Goal: Communication & Community: Answer question/provide support

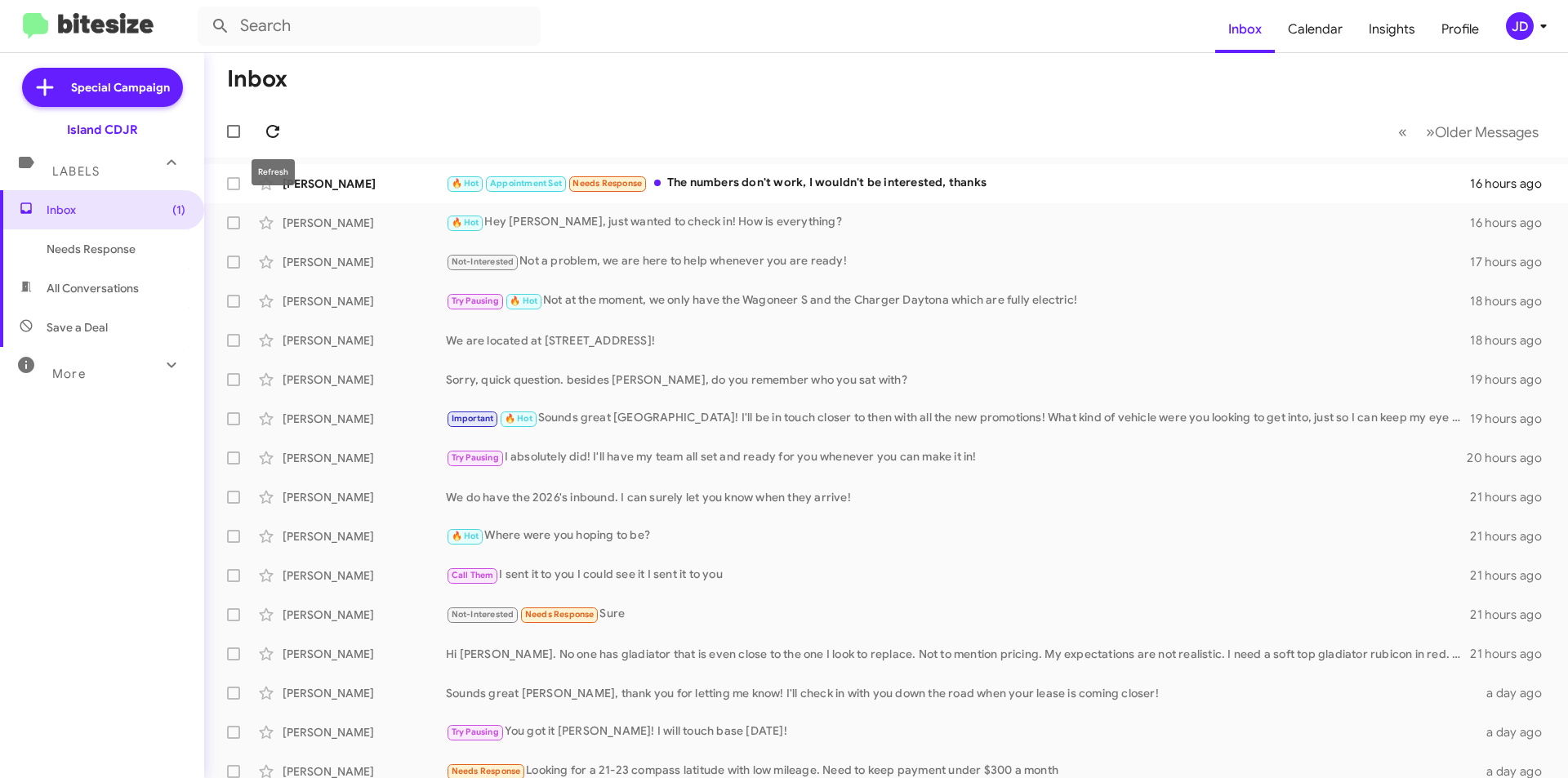
click at [287, 130] on span at bounding box center [273, 131] width 33 height 20
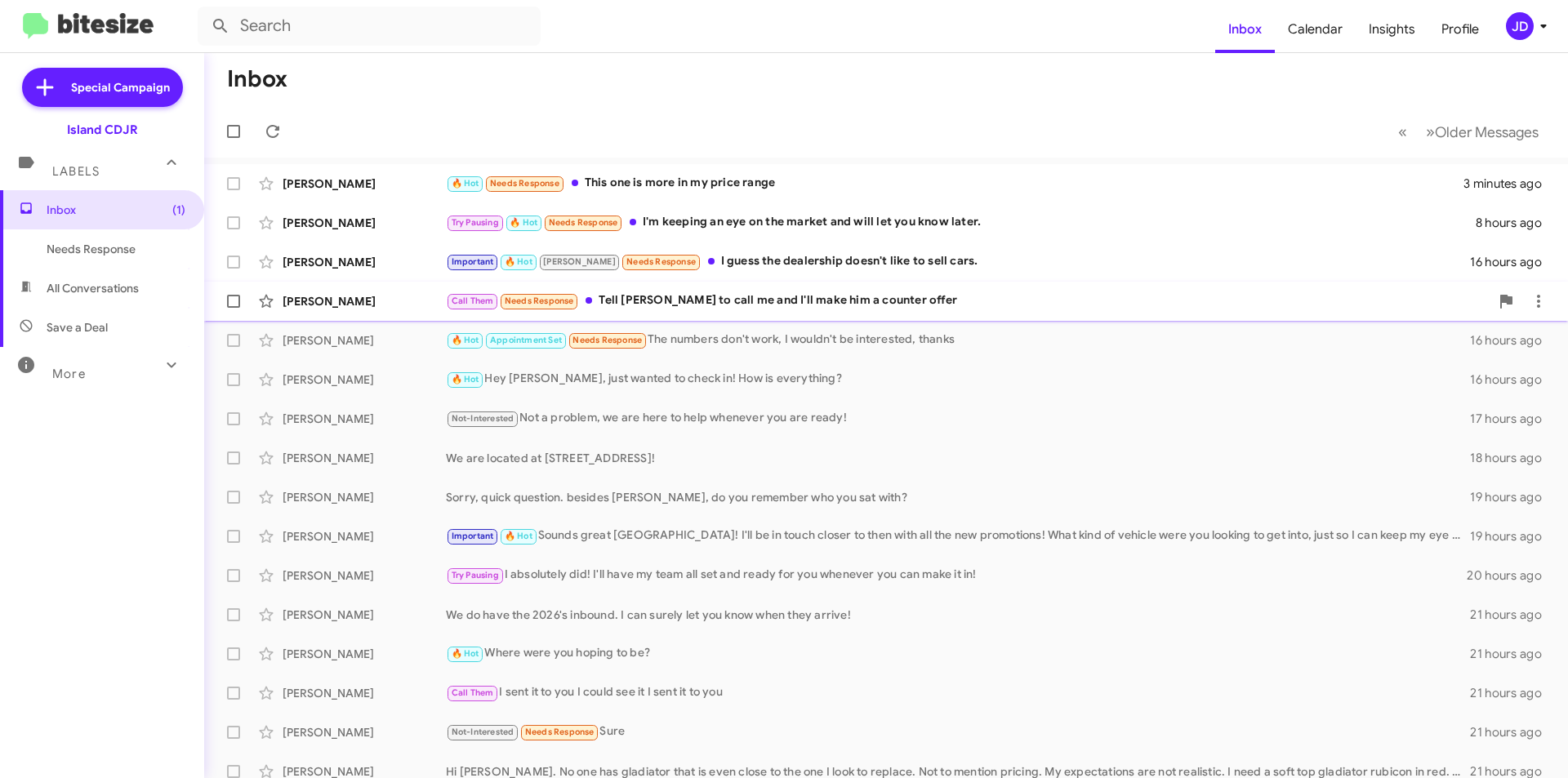
click at [662, 295] on div "Call Them Needs Response Tell [PERSON_NAME] to call me and I'll make him a coun…" at bounding box center [967, 301] width 1044 height 19
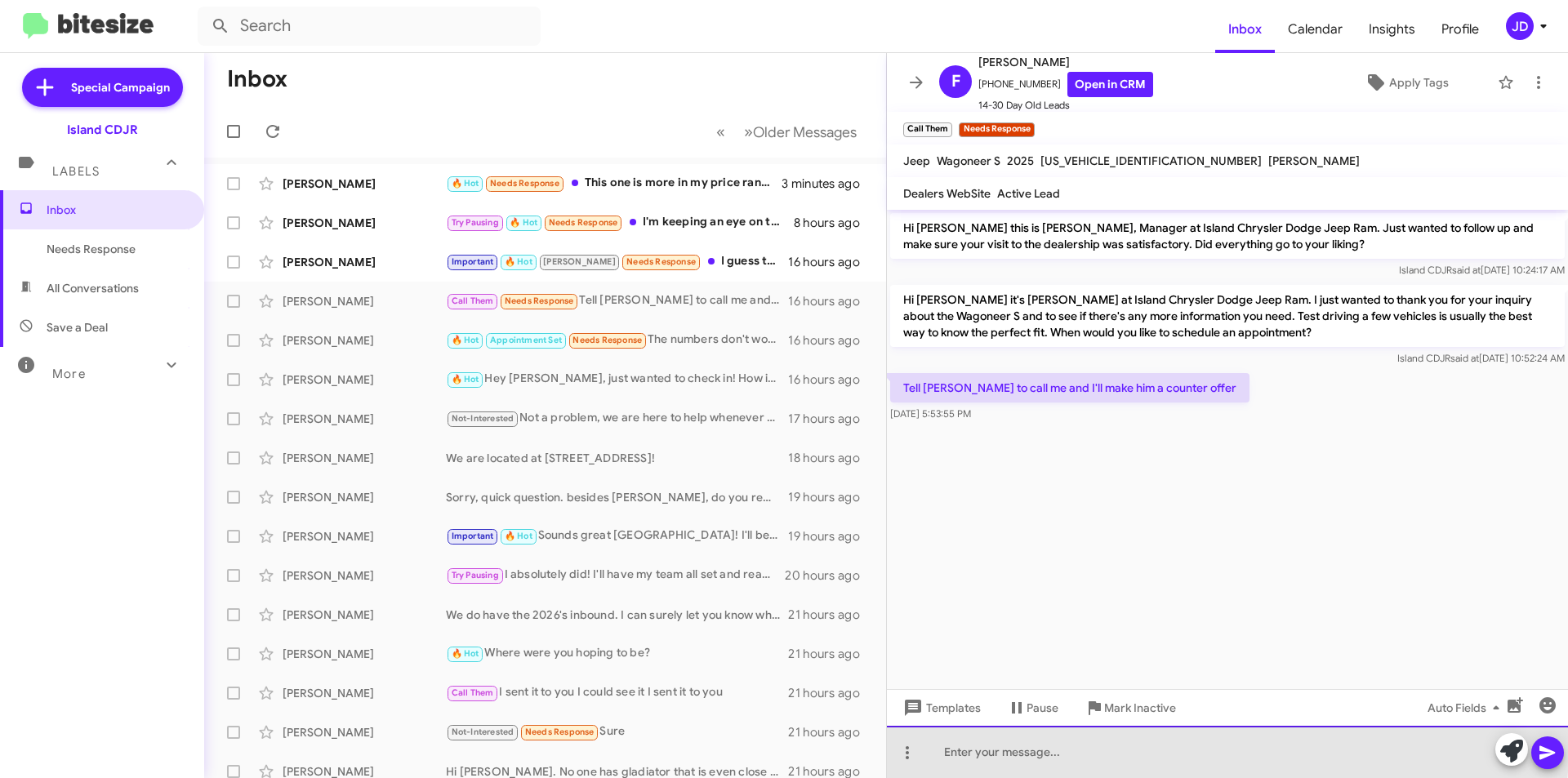
click at [1041, 744] on div at bounding box center [1227, 752] width 681 height 53
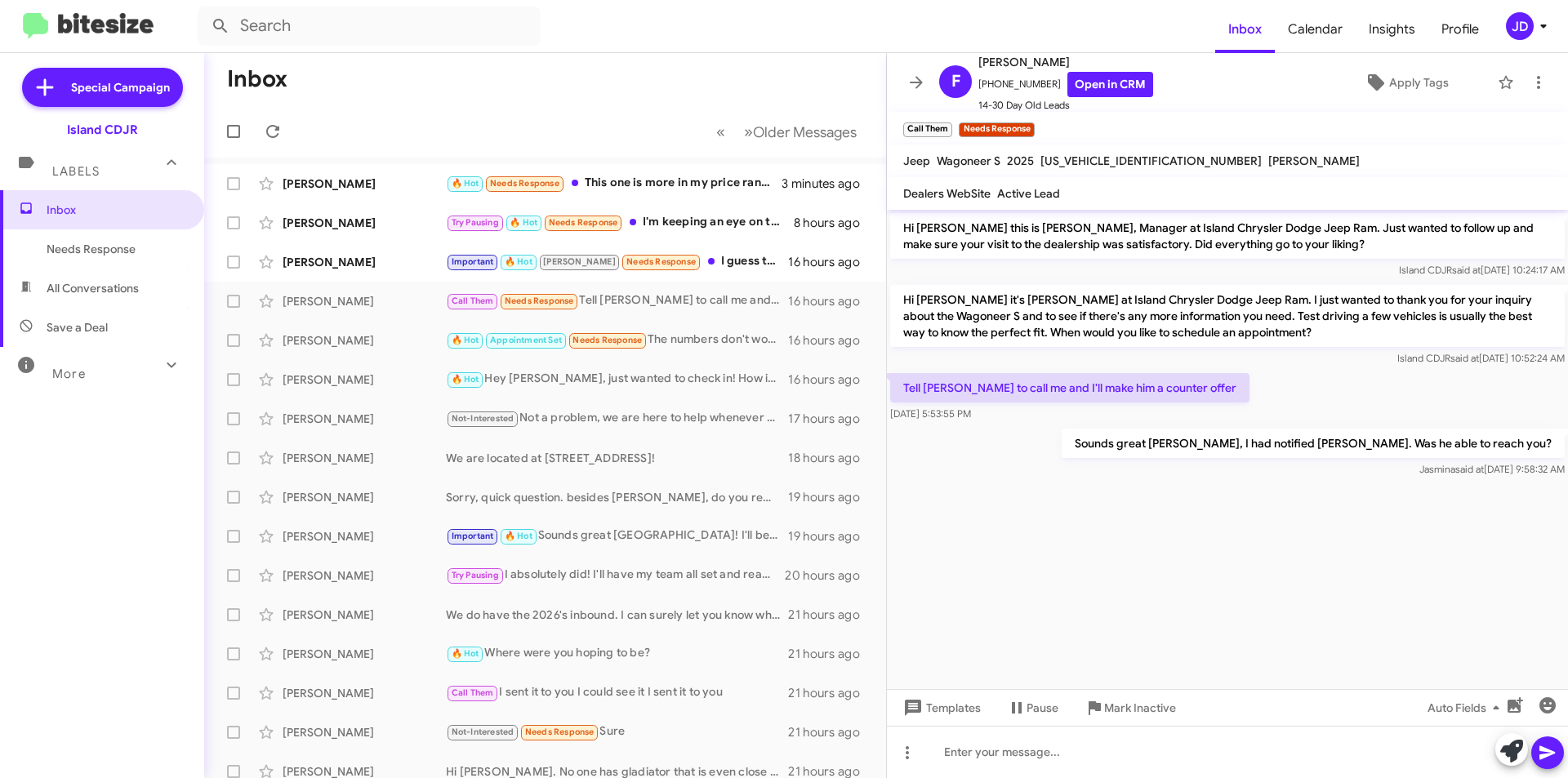
click at [894, 90] on mat-toolbar "F [PERSON_NAME] [PHONE_NUMBER] Open in CRM 14-30 Day Old Leads Apply Tags" at bounding box center [1227, 82] width 681 height 59
click at [906, 84] on span at bounding box center [917, 82] width 33 height 20
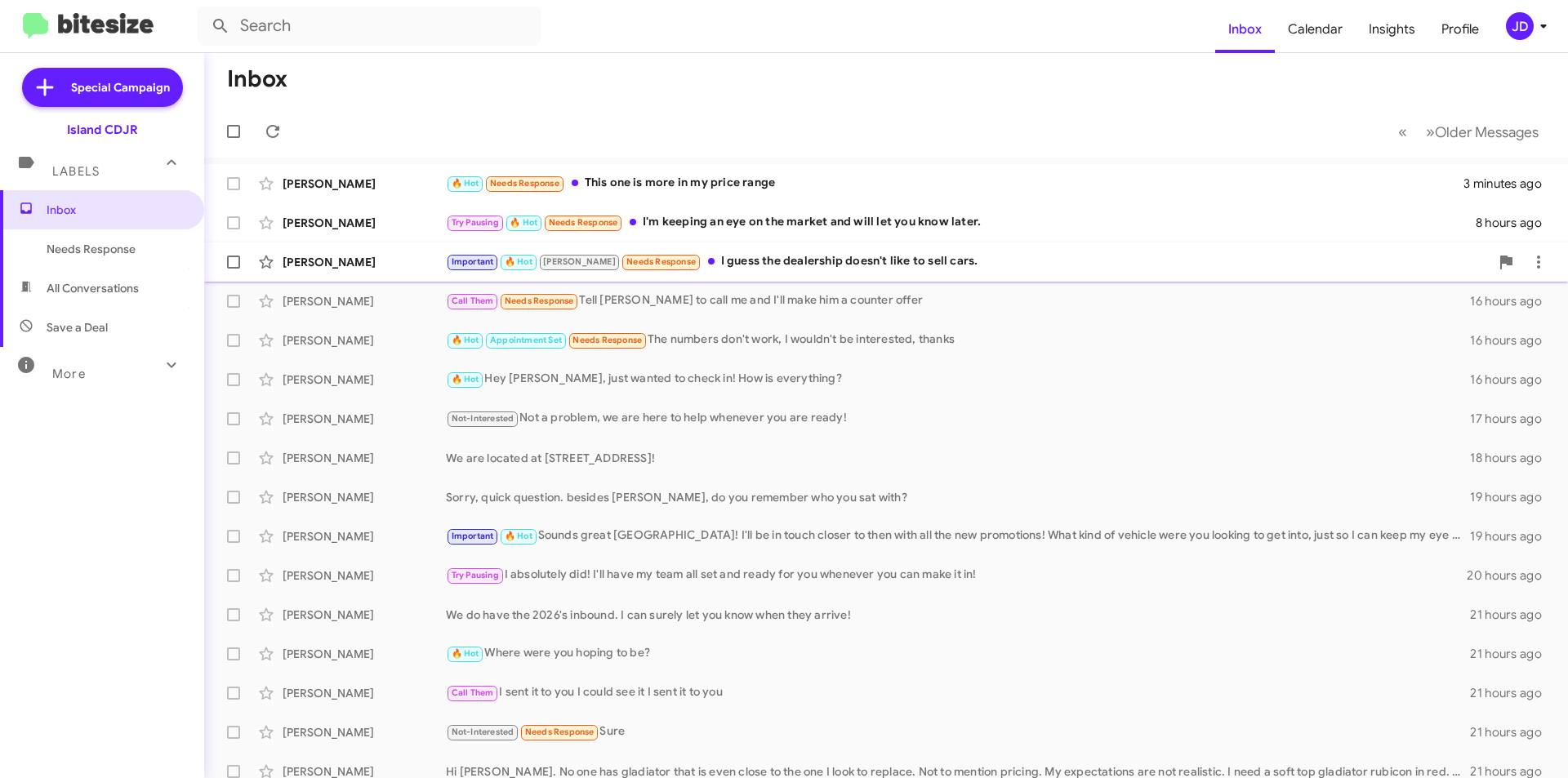
click at [816, 275] on div "[PERSON_NAME] Important 🔥 Hot [PERSON_NAME] Needs Response I guess the dealersh…" at bounding box center [886, 262] width 1338 height 33
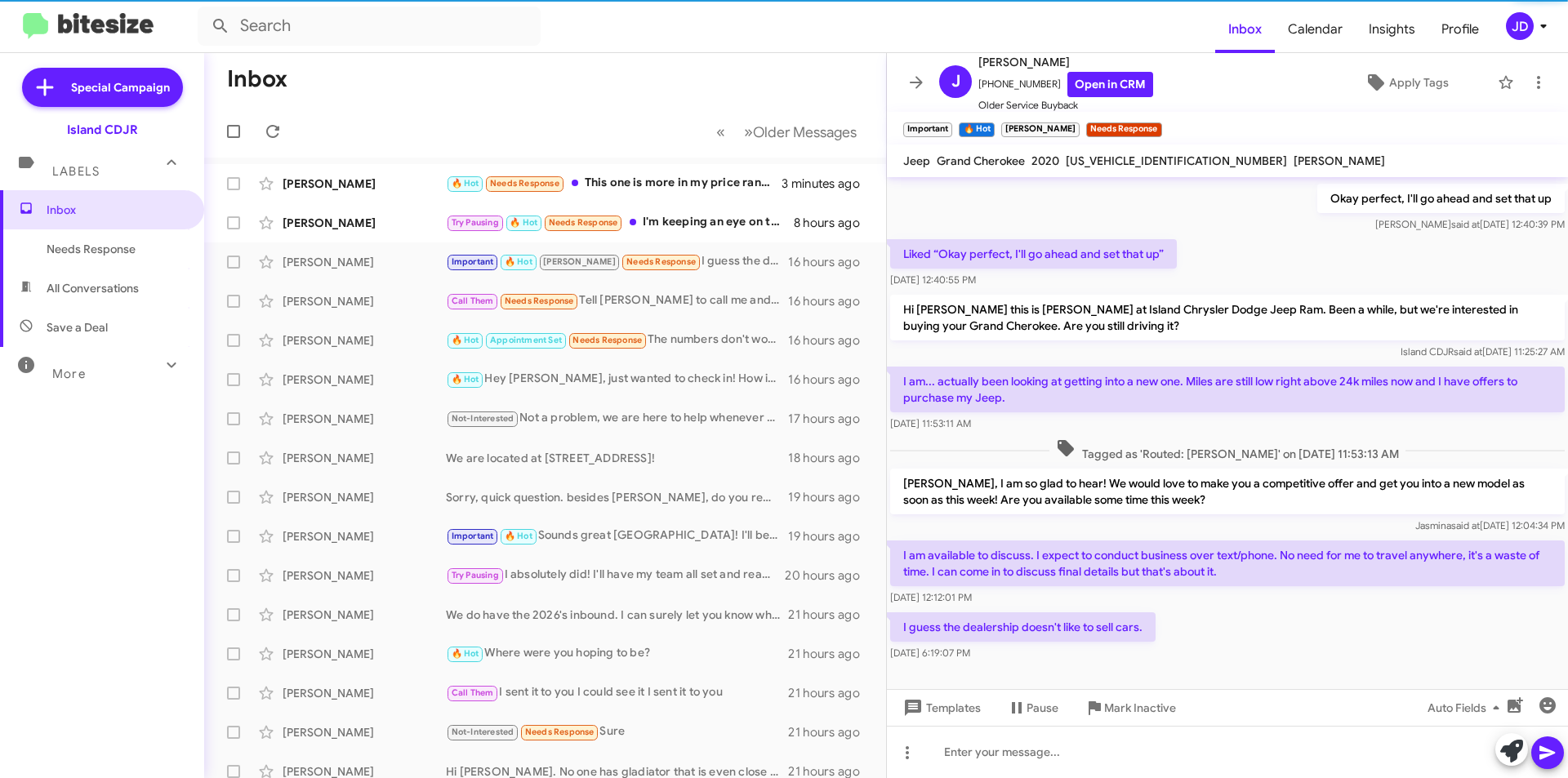
scroll to position [667, 0]
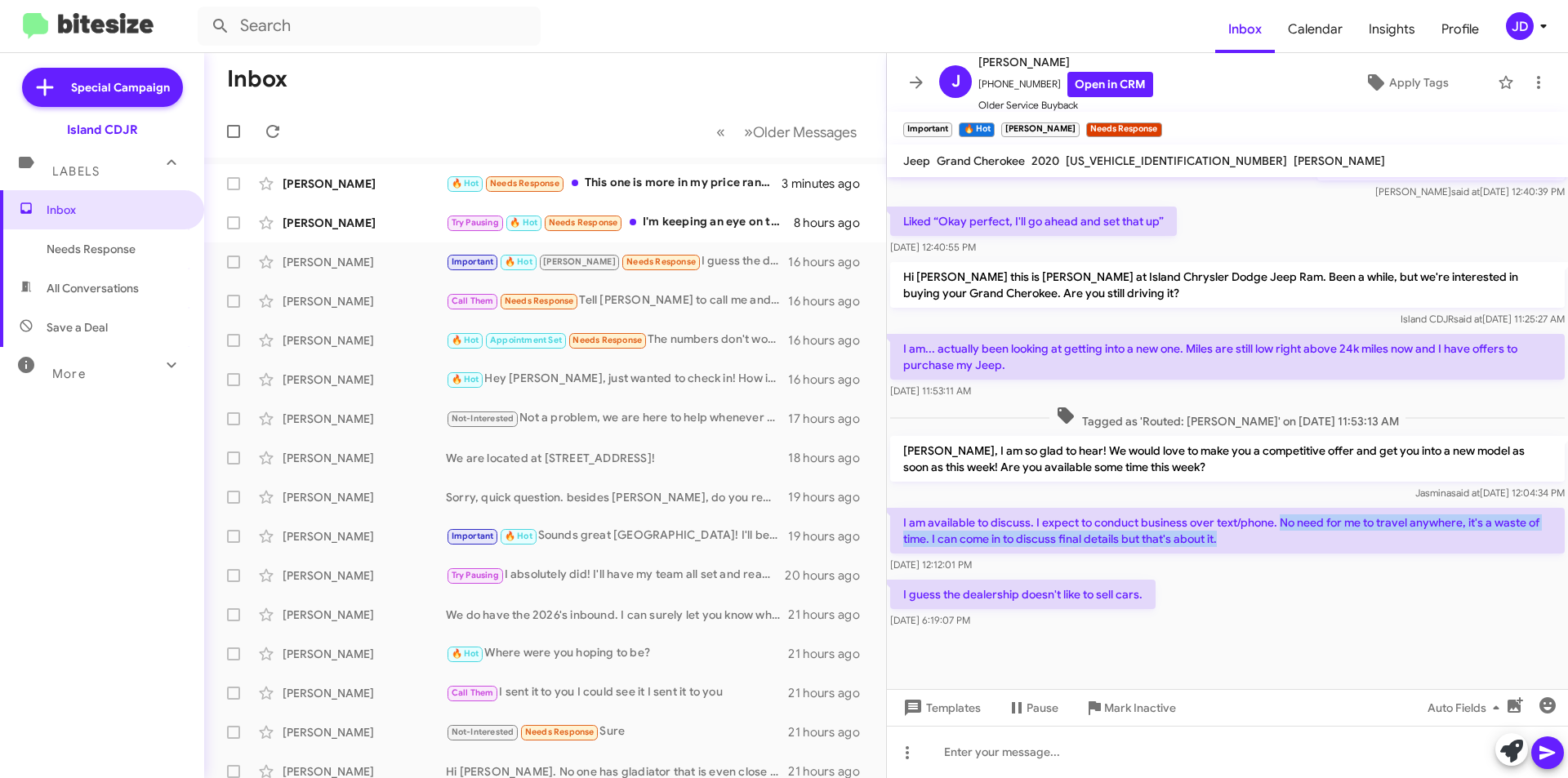
drag, startPoint x: 1280, startPoint y: 504, endPoint x: 1428, endPoint y: 519, distance: 148.8
click at [1428, 519] on p "I am available to discuss. I expect to conduct business over text/phone. No nee…" at bounding box center [1227, 531] width 675 height 45
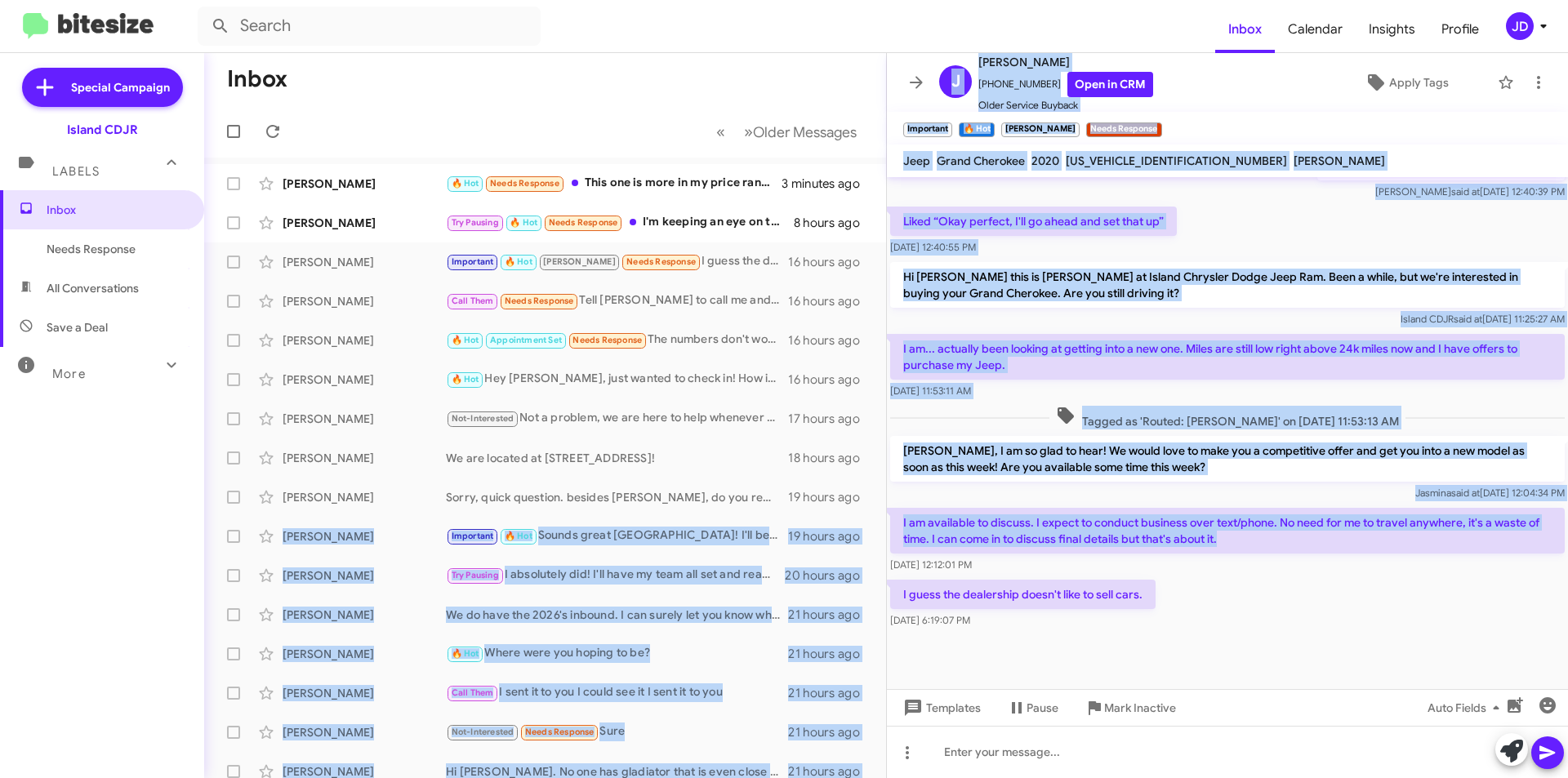
drag, startPoint x: 1428, startPoint y: 519, endPoint x: 879, endPoint y: 508, distance: 549.1
click at [871, 508] on div "Inbox « Previous » Next Older Messages [PERSON_NAME] 🔥 Hot Needs Response This …" at bounding box center [886, 416] width 1364 height 725
click at [928, 508] on p "I am available to discuss. I expect to conduct business over text/phone. No nee…" at bounding box center [1227, 531] width 675 height 45
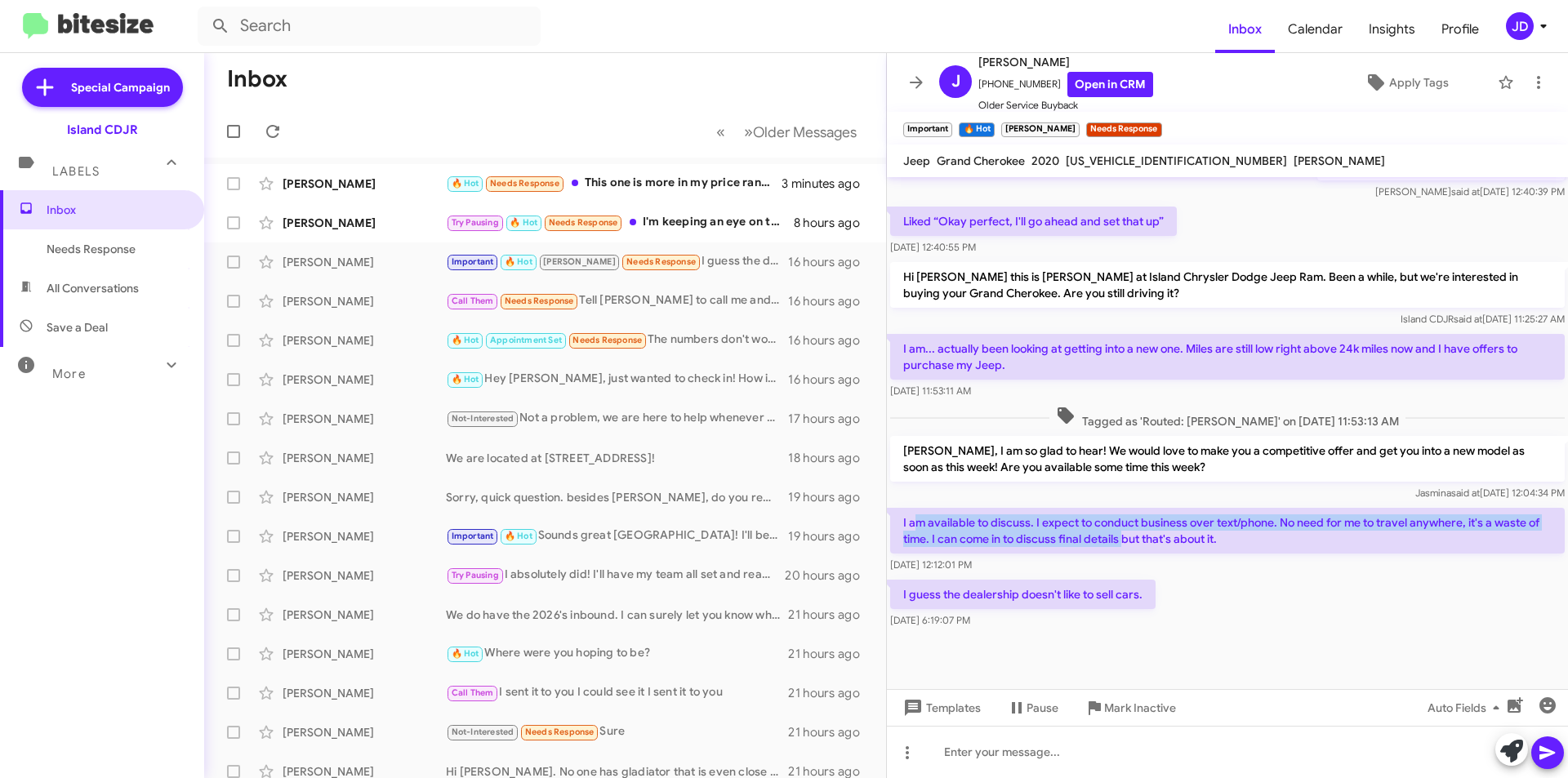
drag, startPoint x: 913, startPoint y: 502, endPoint x: 1138, endPoint y: 527, distance: 226.4
click at [1138, 527] on p "I am available to discuss. I expect to conduct business over text/phone. No nee…" at bounding box center [1227, 531] width 675 height 45
click at [1140, 525] on p "I am available to discuss. I expect to conduct business over text/phone. No nee…" at bounding box center [1227, 531] width 675 height 45
click at [1129, 508] on p "I am available to discuss. I expect to conduct business over text/phone. No nee…" at bounding box center [1227, 531] width 675 height 45
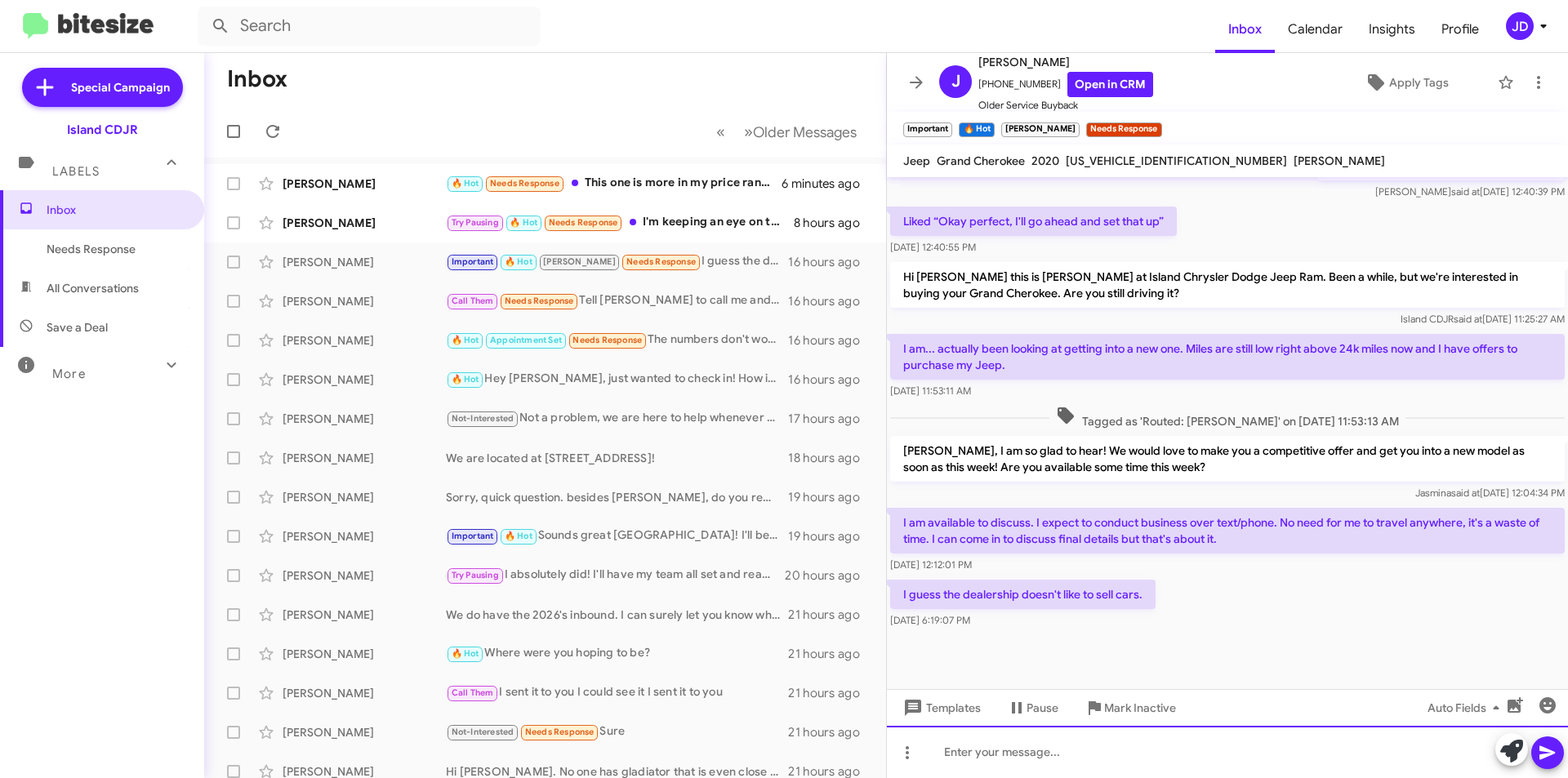
click at [998, 756] on div at bounding box center [1227, 752] width 681 height 53
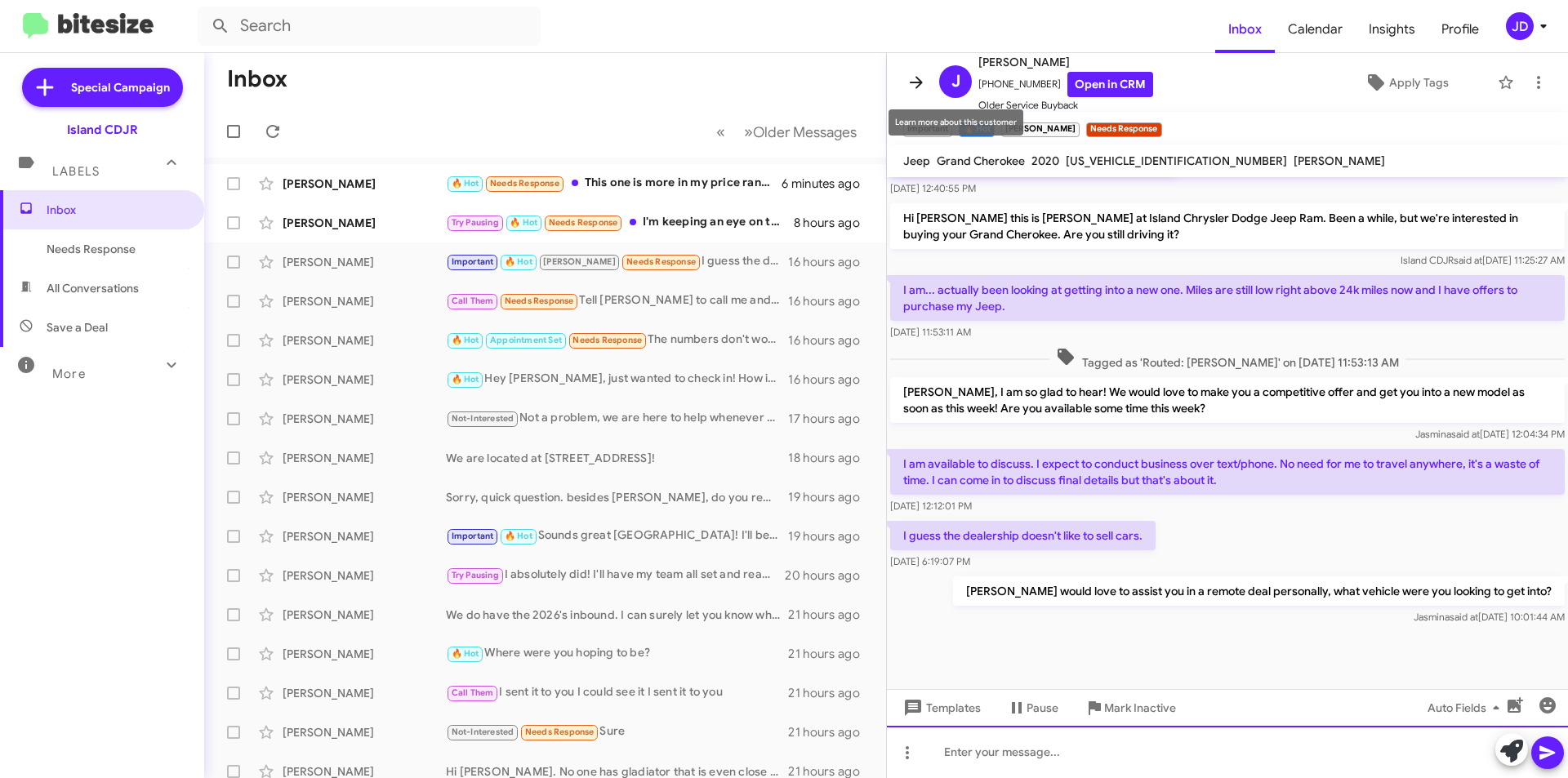
scroll to position [725, 0]
click at [916, 82] on icon at bounding box center [916, 82] width 13 height 13
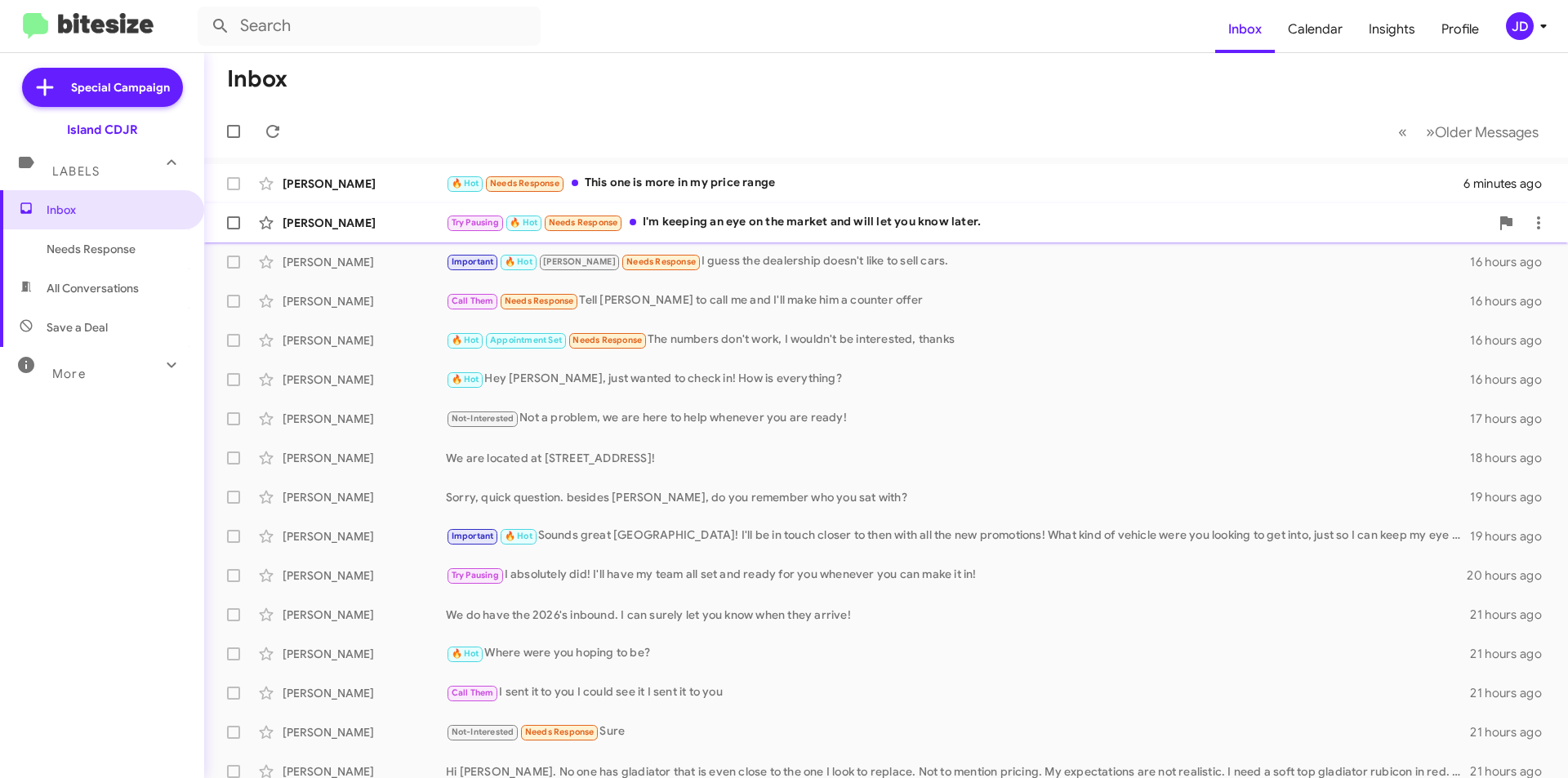
click at [726, 228] on div "Try Pausing 🔥 Hot Needs Response I'm keeping an eye on the market and will let …" at bounding box center [967, 222] width 1044 height 19
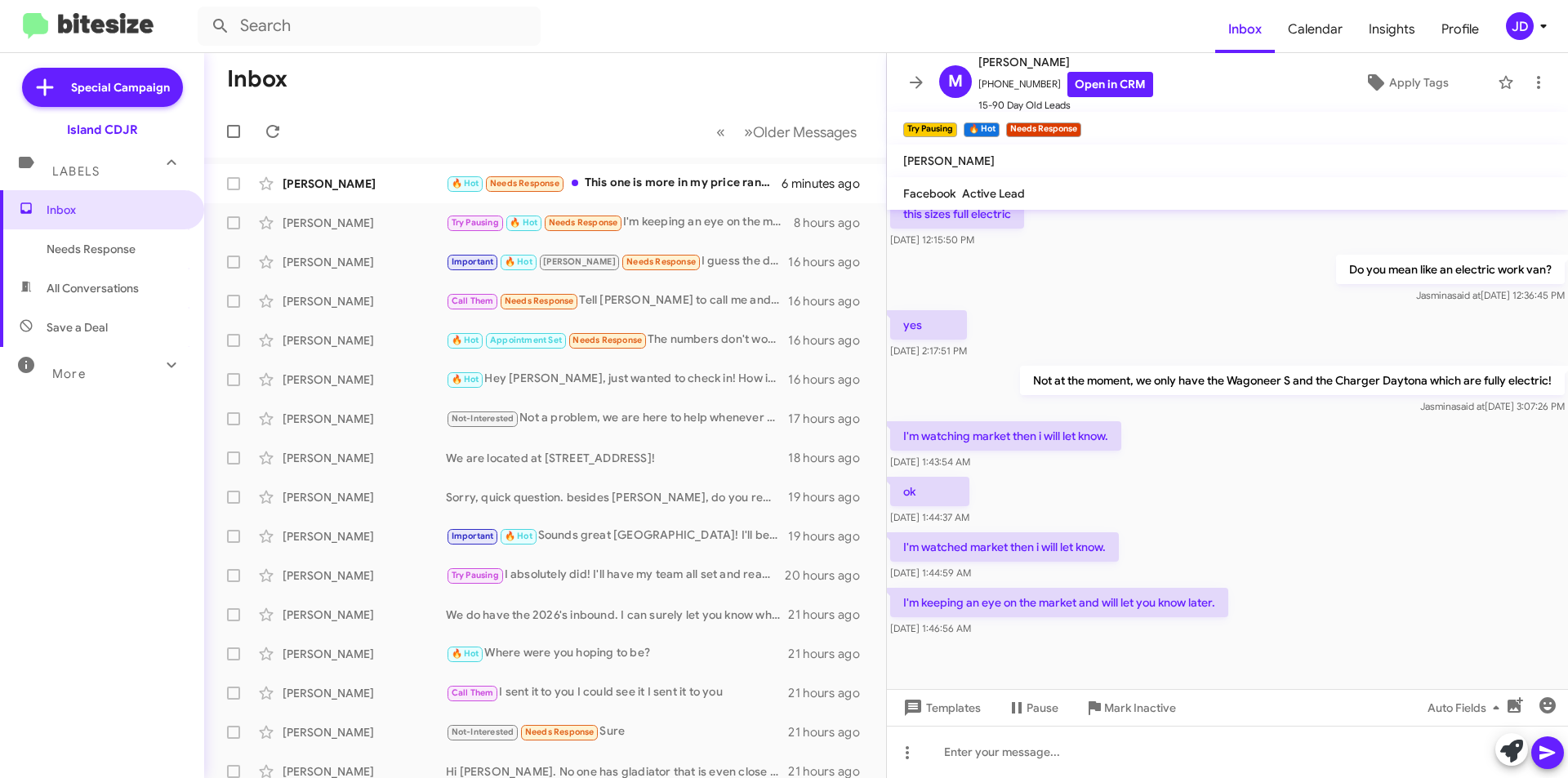
scroll to position [729, 0]
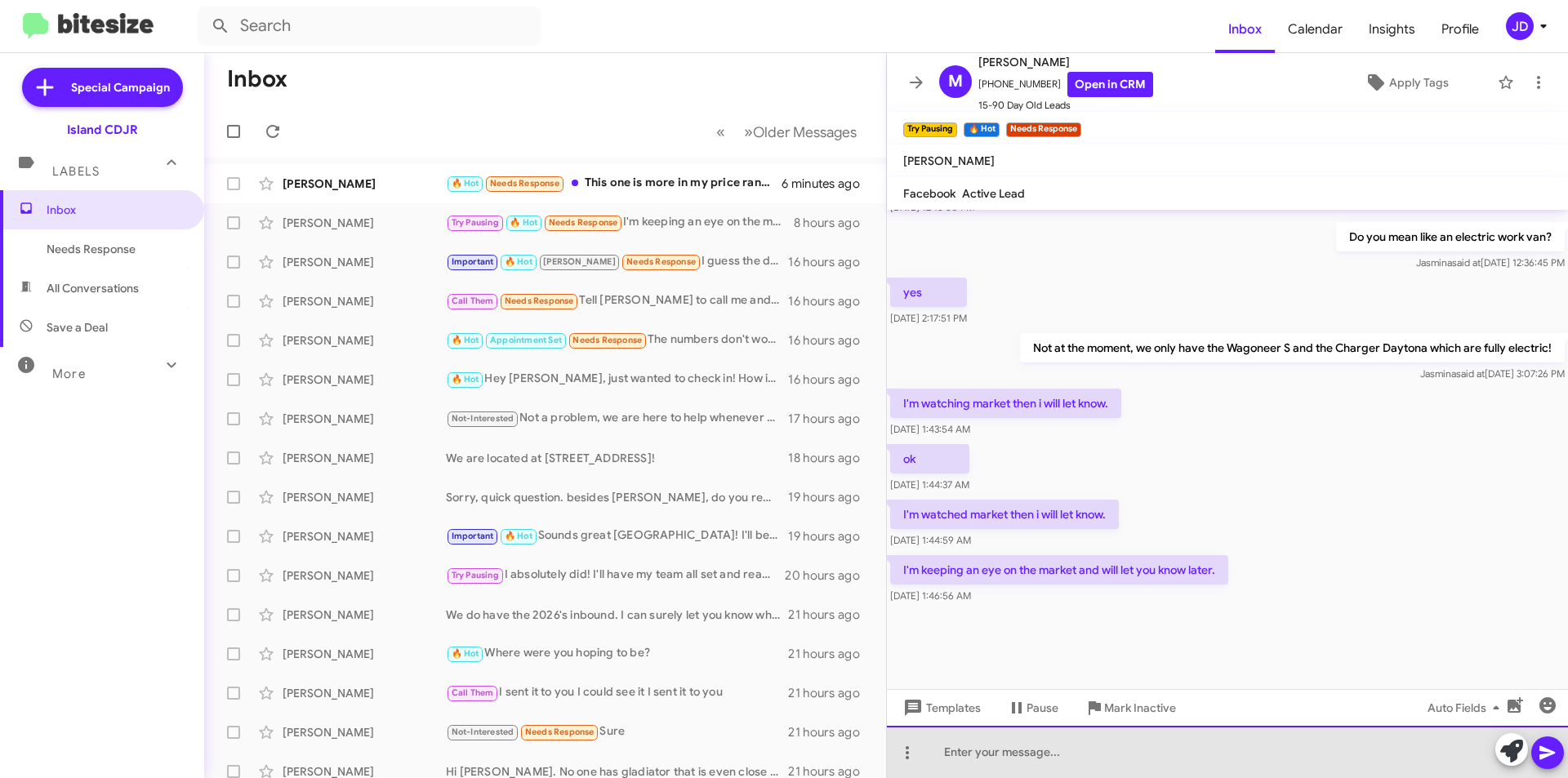
click at [1127, 754] on div at bounding box center [1227, 752] width 681 height 53
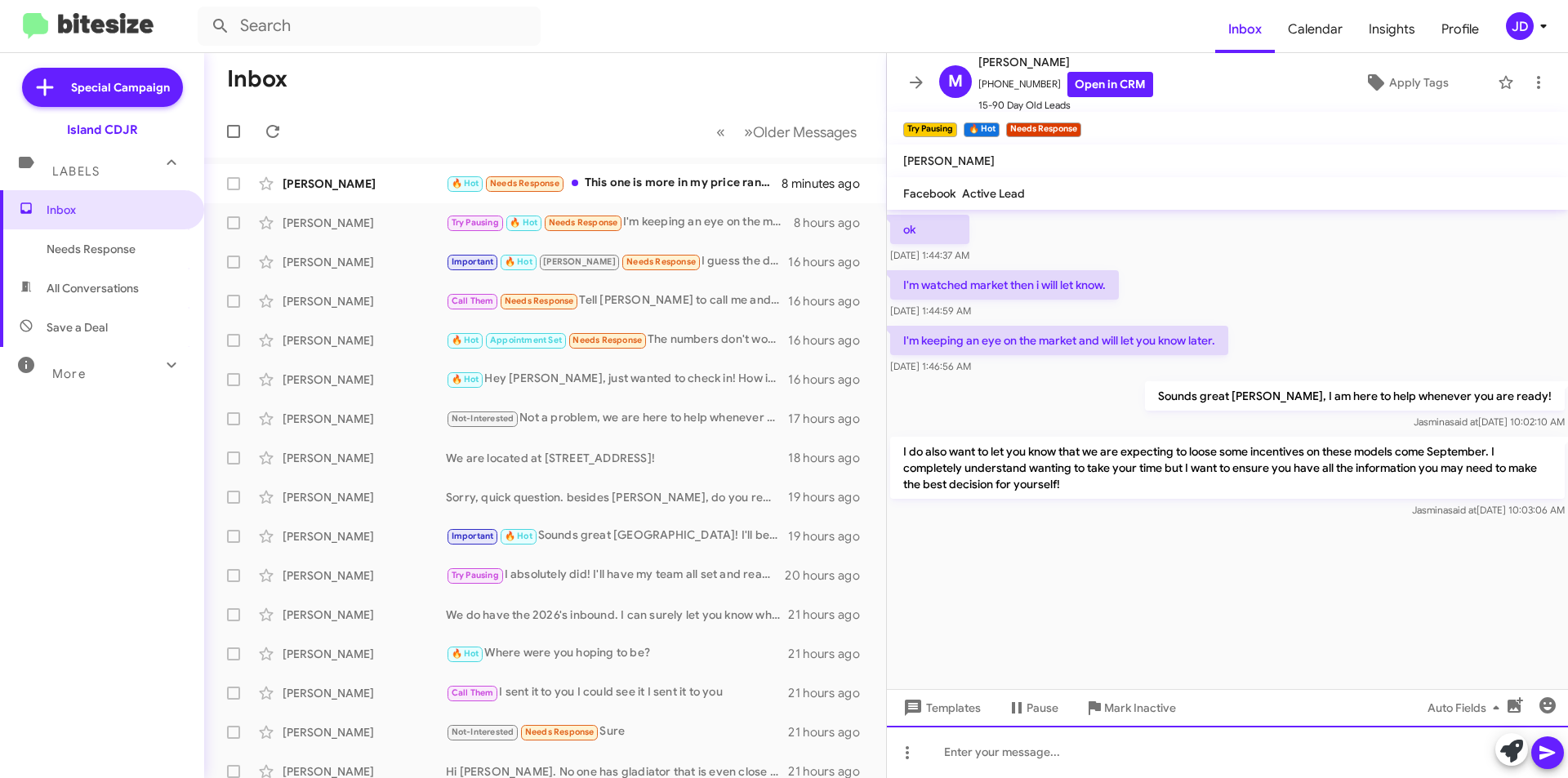
scroll to position [3314, 0]
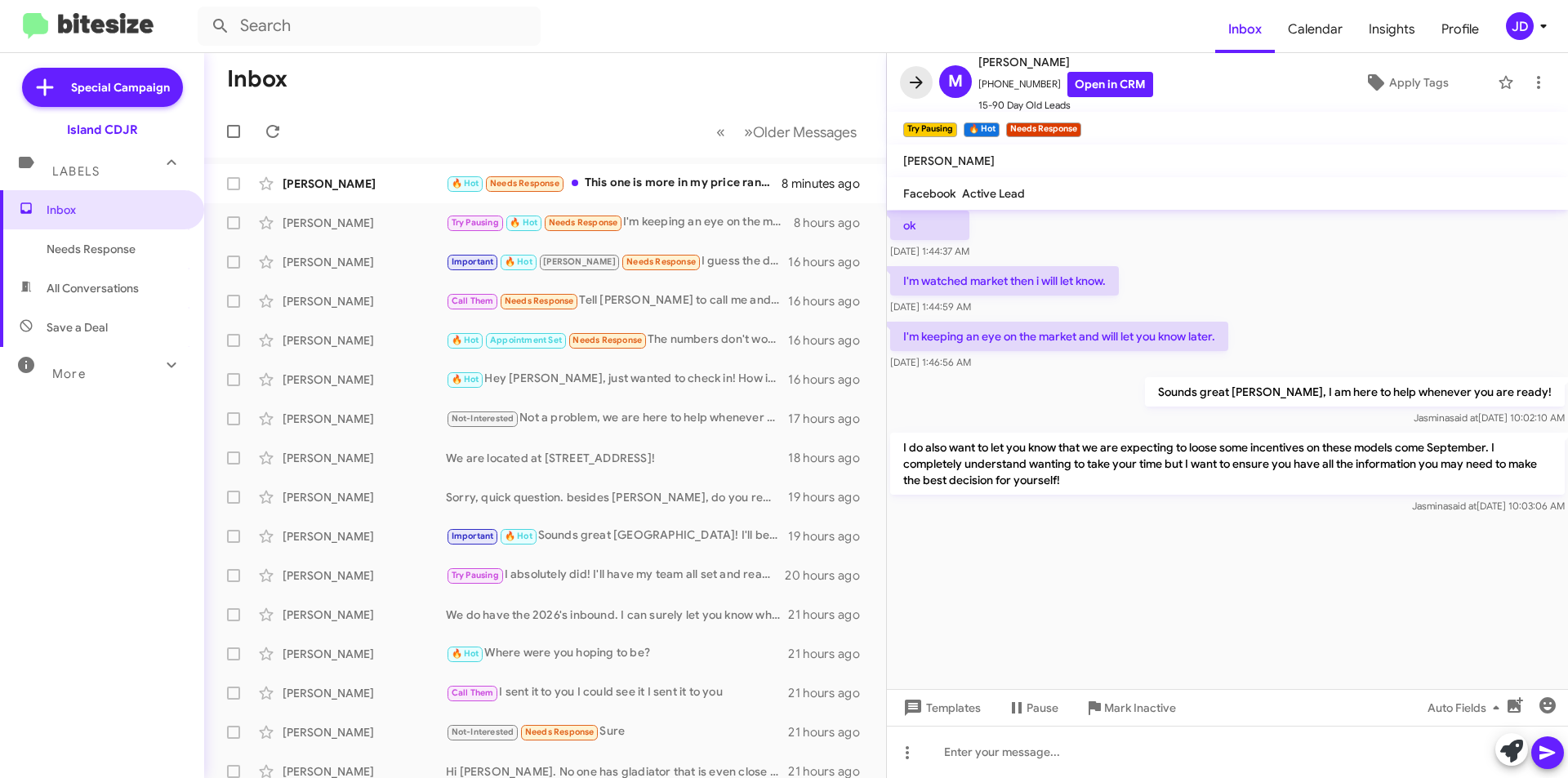
click at [919, 89] on icon at bounding box center [917, 82] width 20 height 20
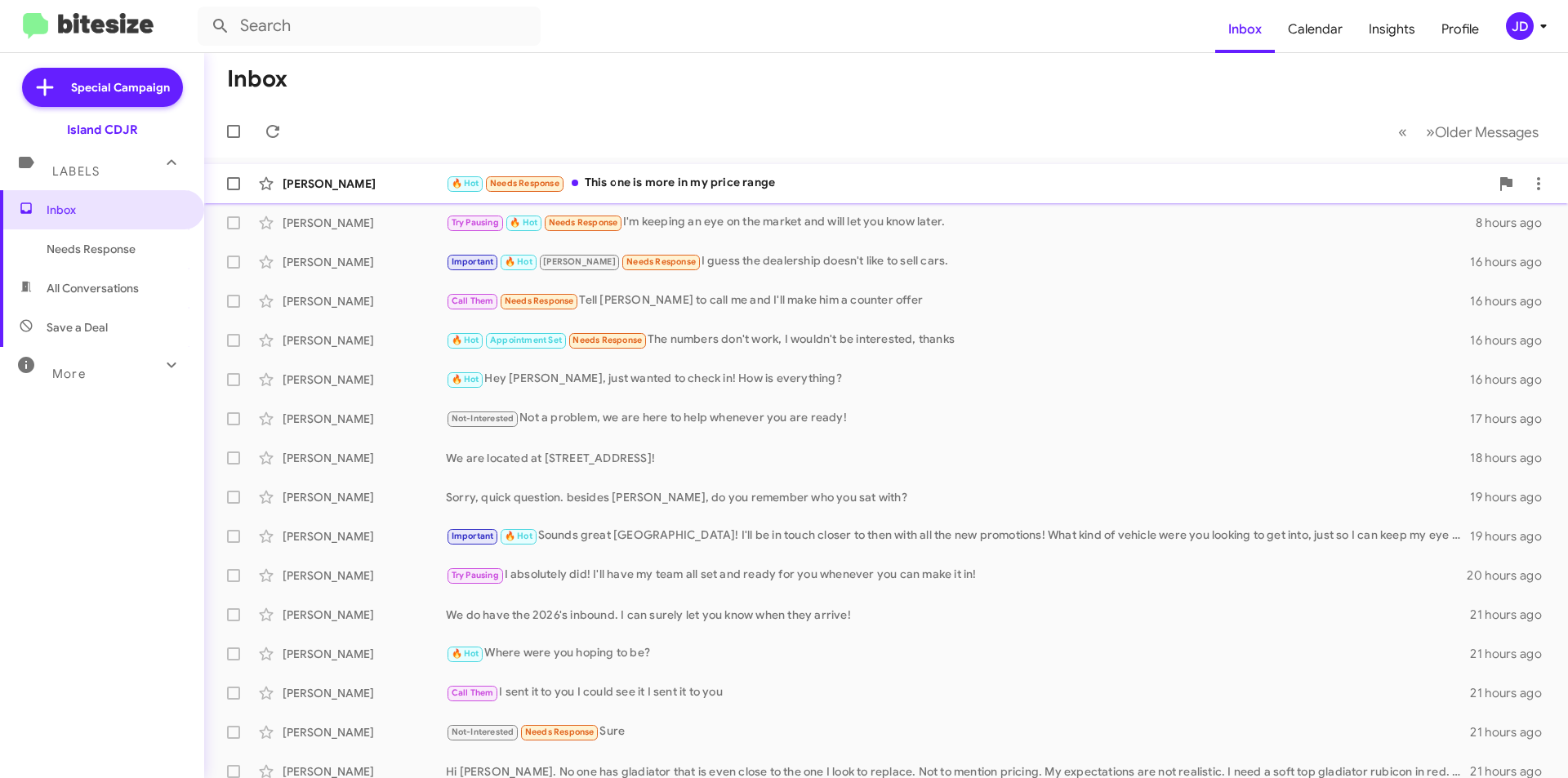
click at [749, 190] on div "🔥 Hot Needs Response This one is more in my price range" at bounding box center [967, 183] width 1044 height 19
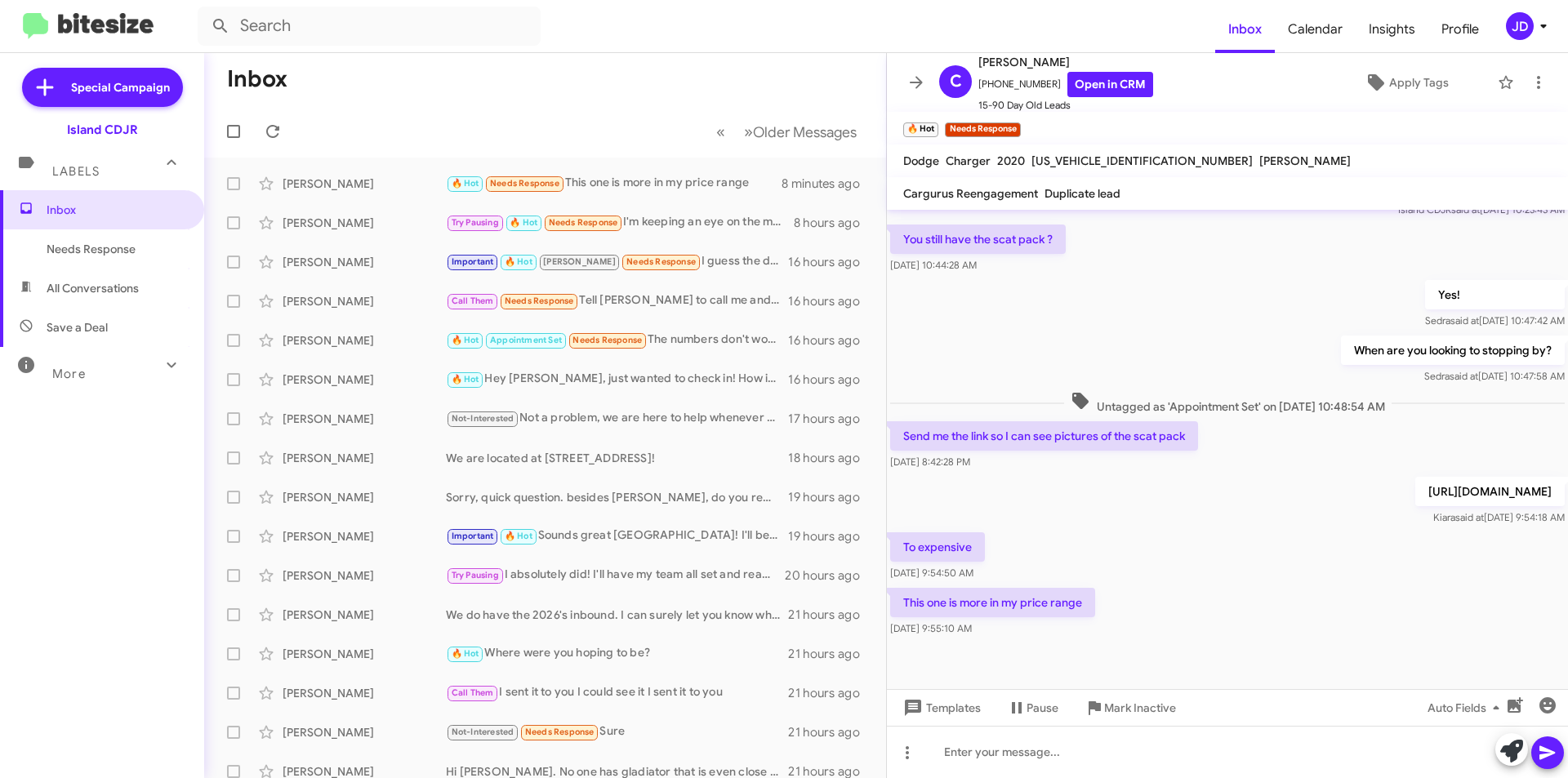
scroll to position [1014, 0]
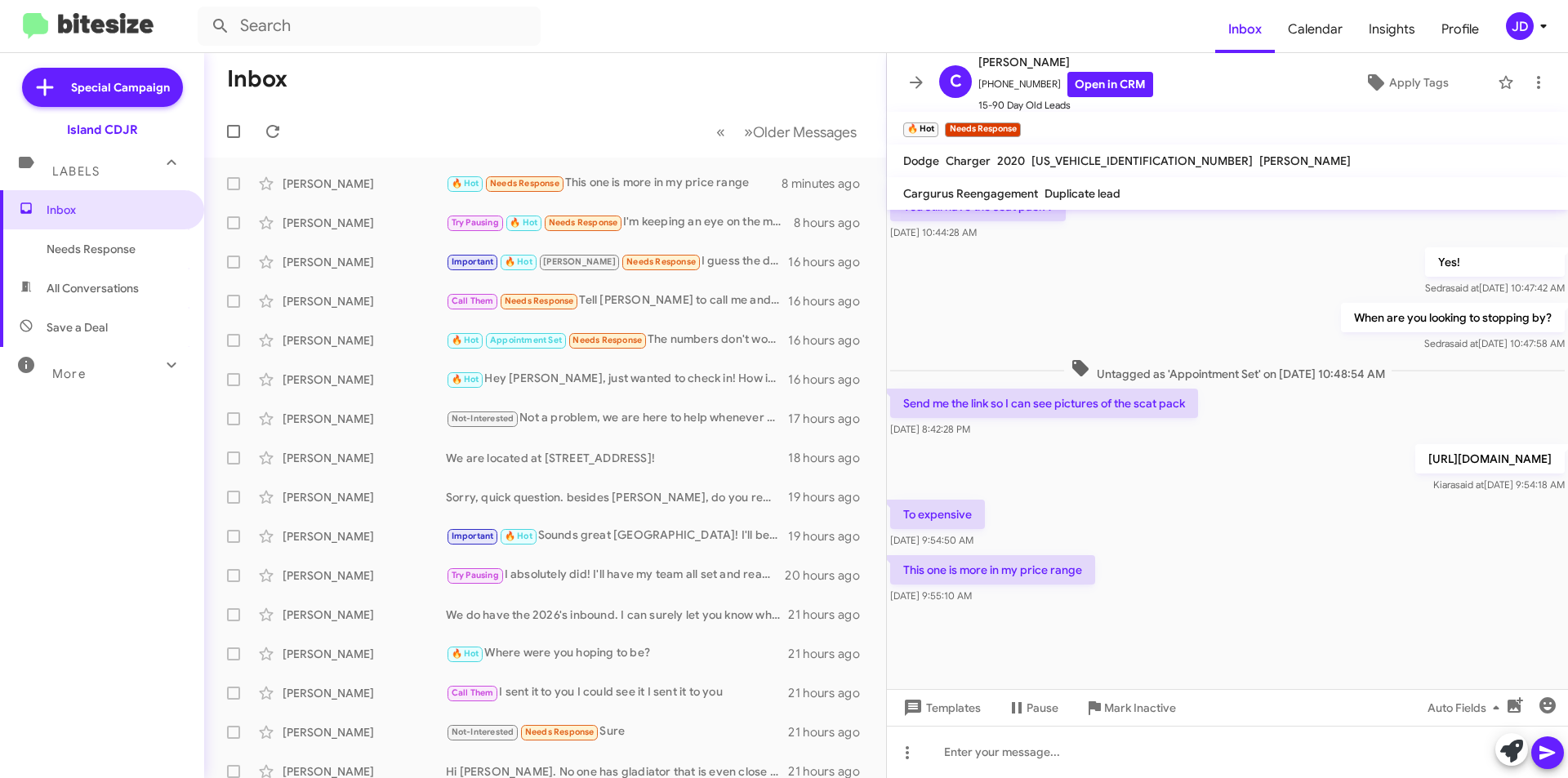
click at [1415, 457] on p "[URL][DOMAIN_NAME]" at bounding box center [1489, 458] width 149 height 29
click at [1044, 566] on p "This one is more in my price range" at bounding box center [993, 570] width 205 height 29
click at [1050, 568] on p "This one is more in my price range" at bounding box center [993, 570] width 205 height 29
click at [1059, 569] on p "This one is more in my price range" at bounding box center [993, 570] width 205 height 29
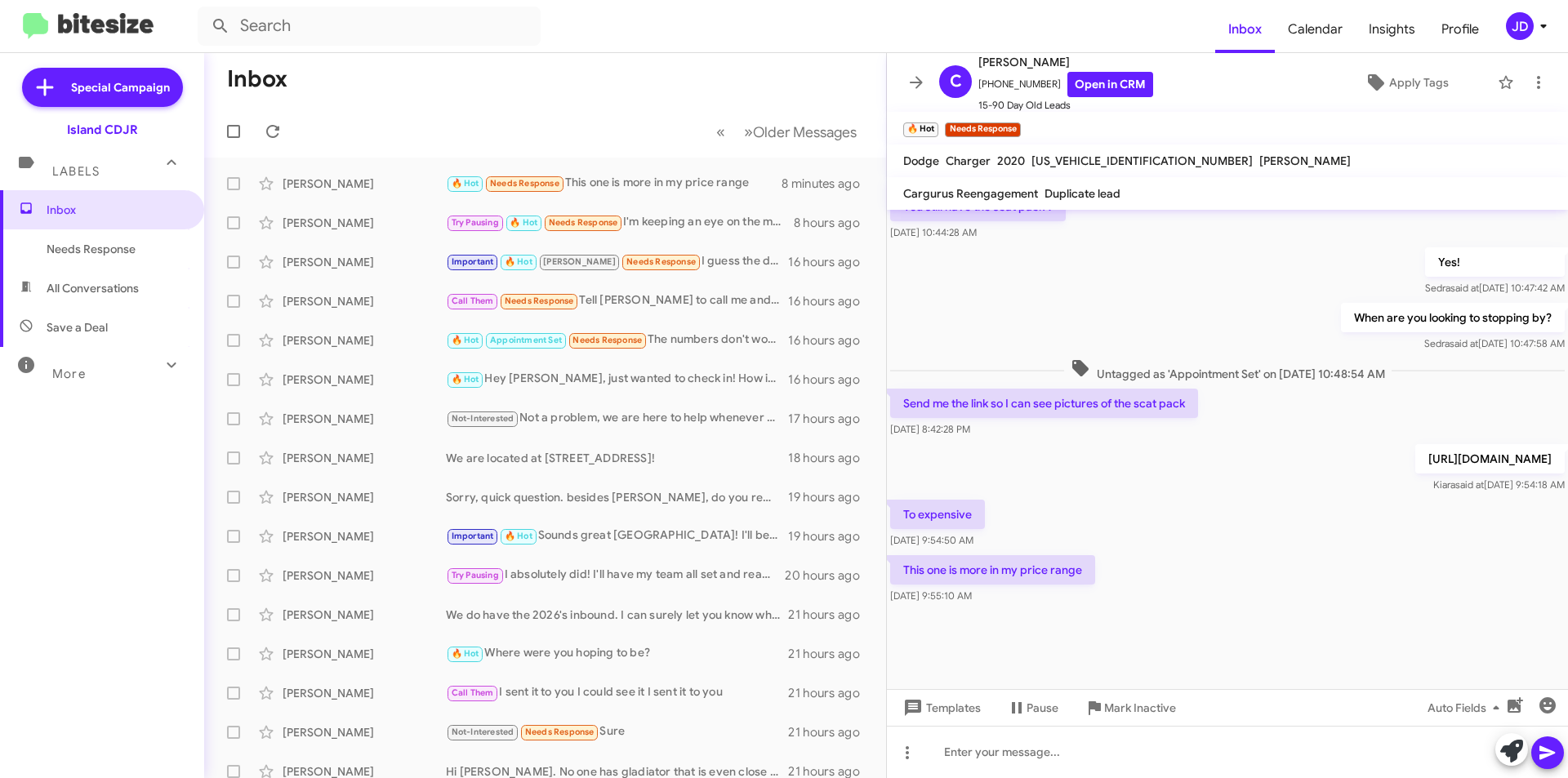
click at [1072, 569] on p "This one is more in my price range" at bounding box center [993, 570] width 205 height 29
click at [1069, 733] on div at bounding box center [1227, 752] width 681 height 53
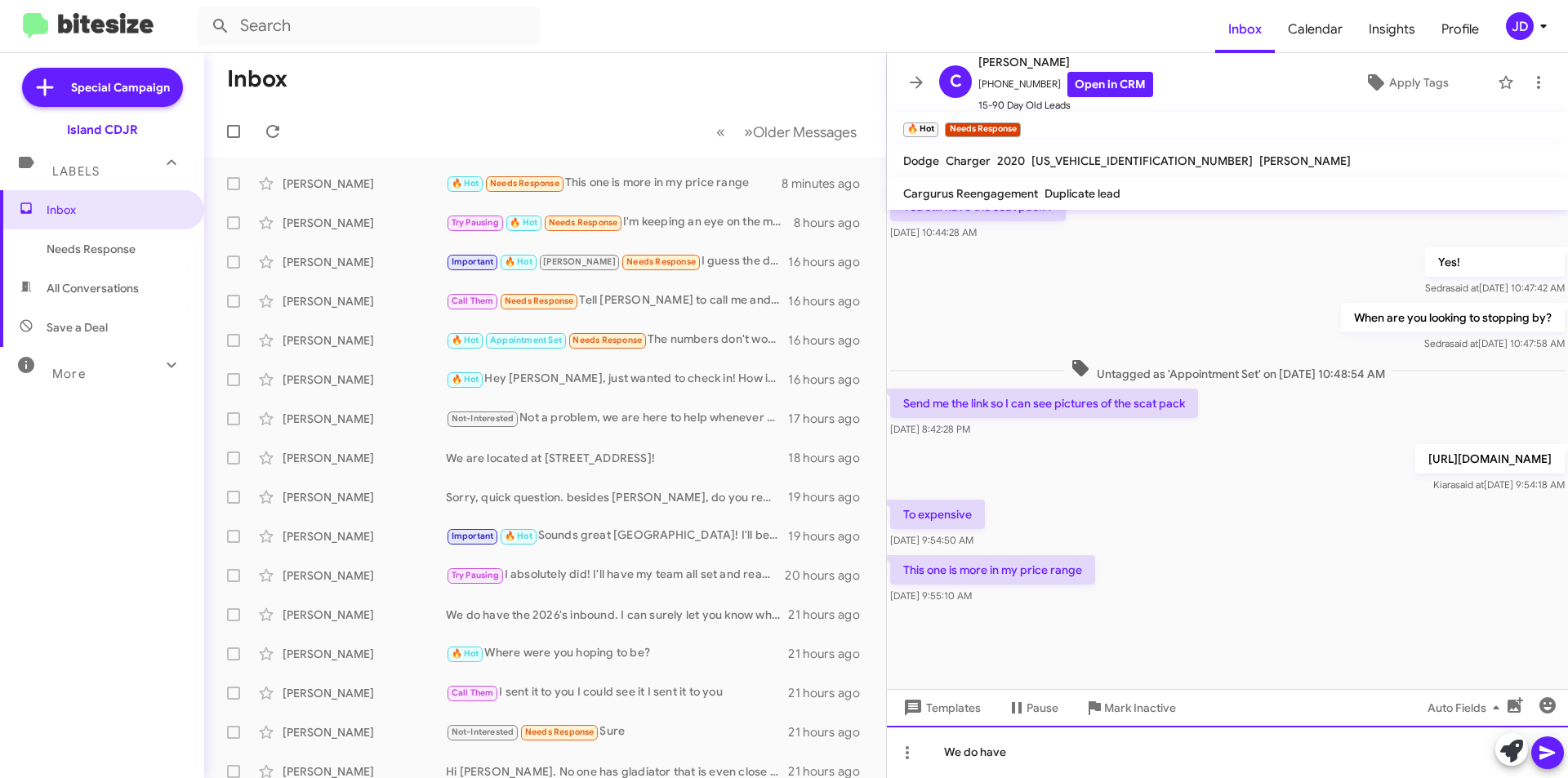
click at [1041, 764] on div "We do have" at bounding box center [1227, 752] width 681 height 53
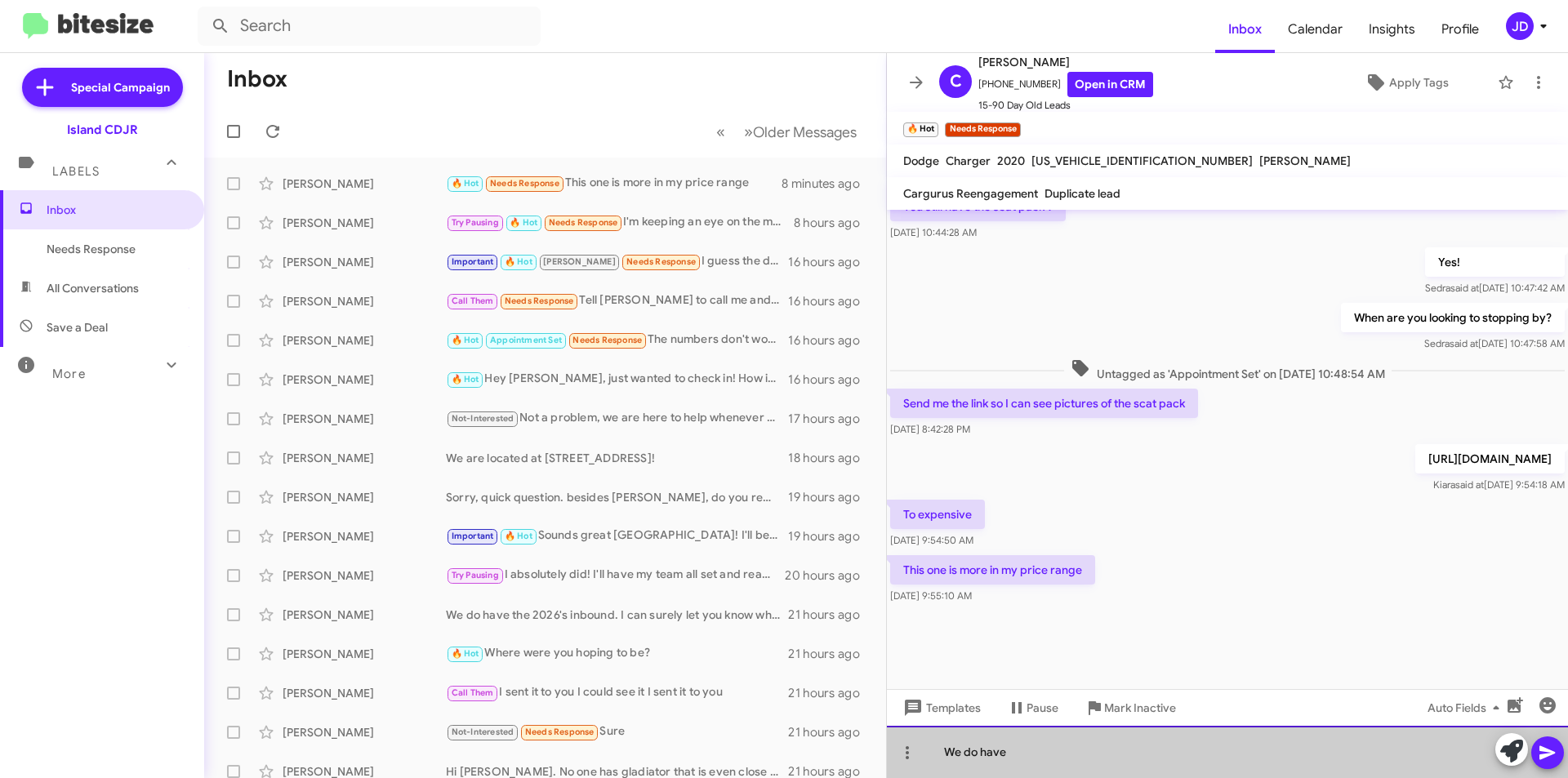
click at [1041, 764] on div "We do have" at bounding box center [1227, 752] width 681 height 53
click at [1040, 764] on div "We do have" at bounding box center [1227, 752] width 681 height 53
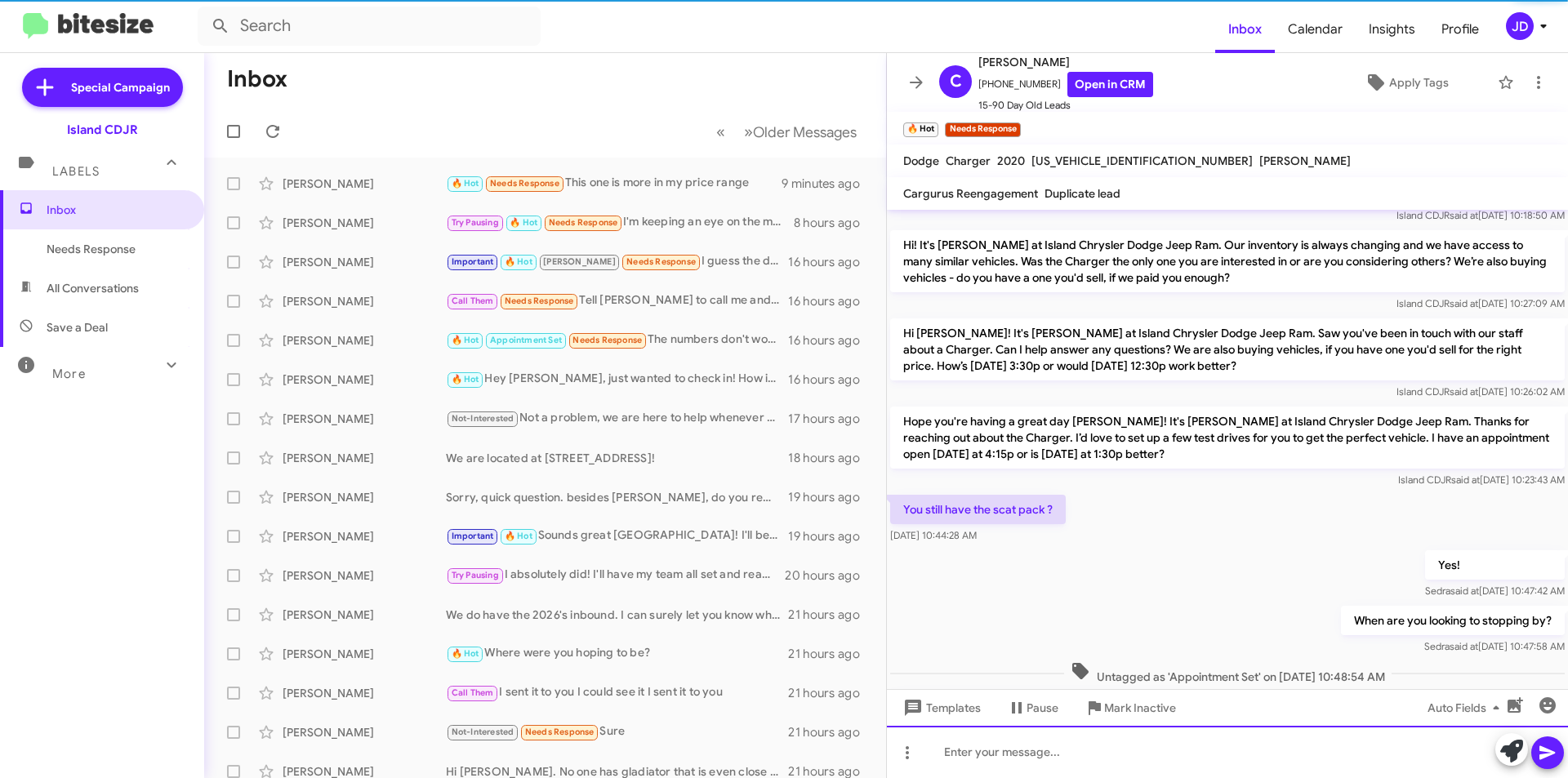
scroll to position [2992, 0]
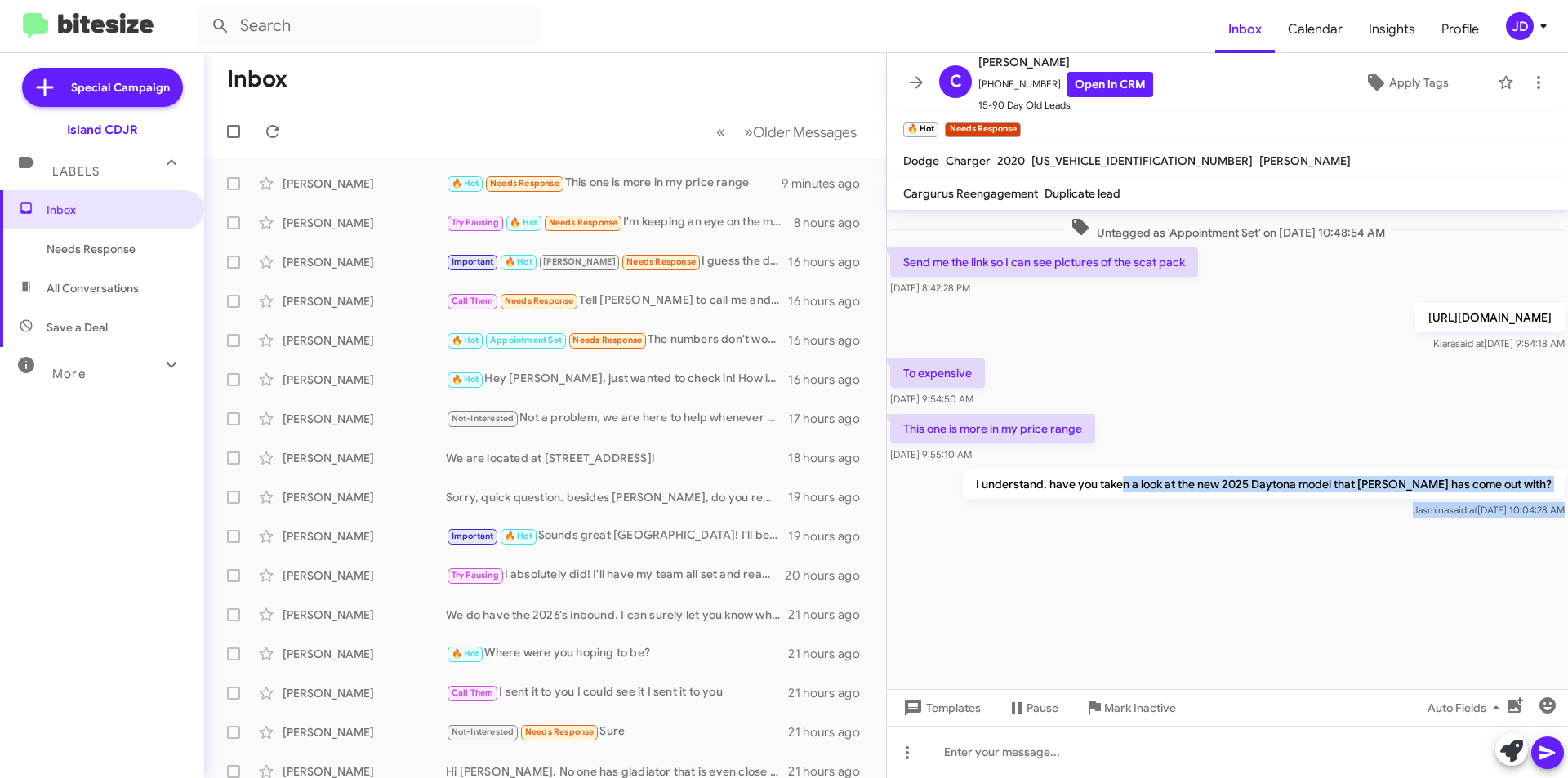
drag, startPoint x: 1364, startPoint y: 523, endPoint x: 1521, endPoint y: 527, distance: 157.1
click at [1546, 524] on cdk-virtual-scroll-viewport "Hi [PERSON_NAME] this is [PERSON_NAME], Manager at Island Chrysler Dodge Jeep R…" at bounding box center [1227, 449] width 681 height 479
click at [1505, 534] on div at bounding box center [1227, 605] width 681 height 168
click at [902, 82] on span at bounding box center [917, 82] width 33 height 20
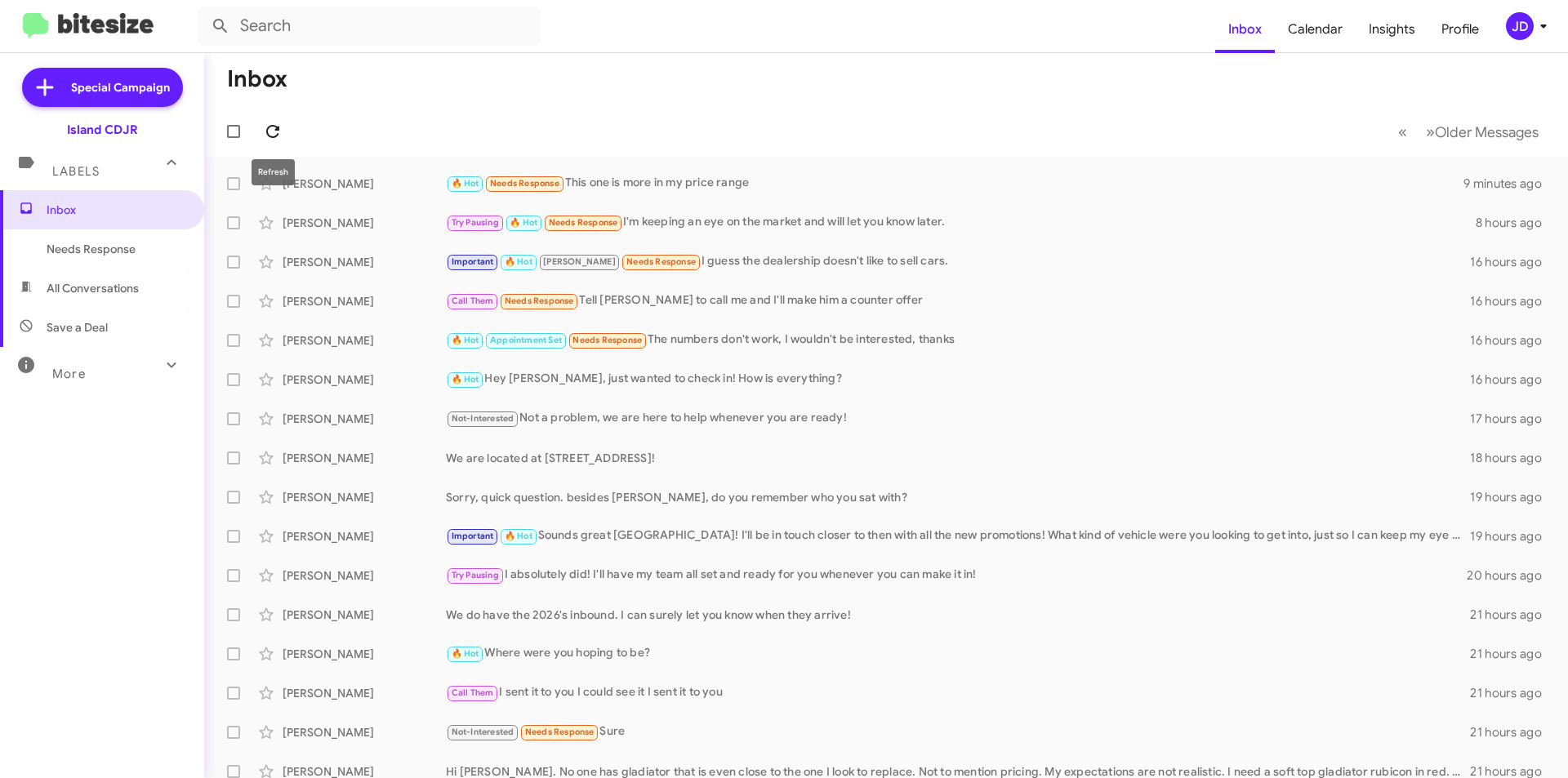
click at [281, 120] on button at bounding box center [273, 131] width 33 height 33
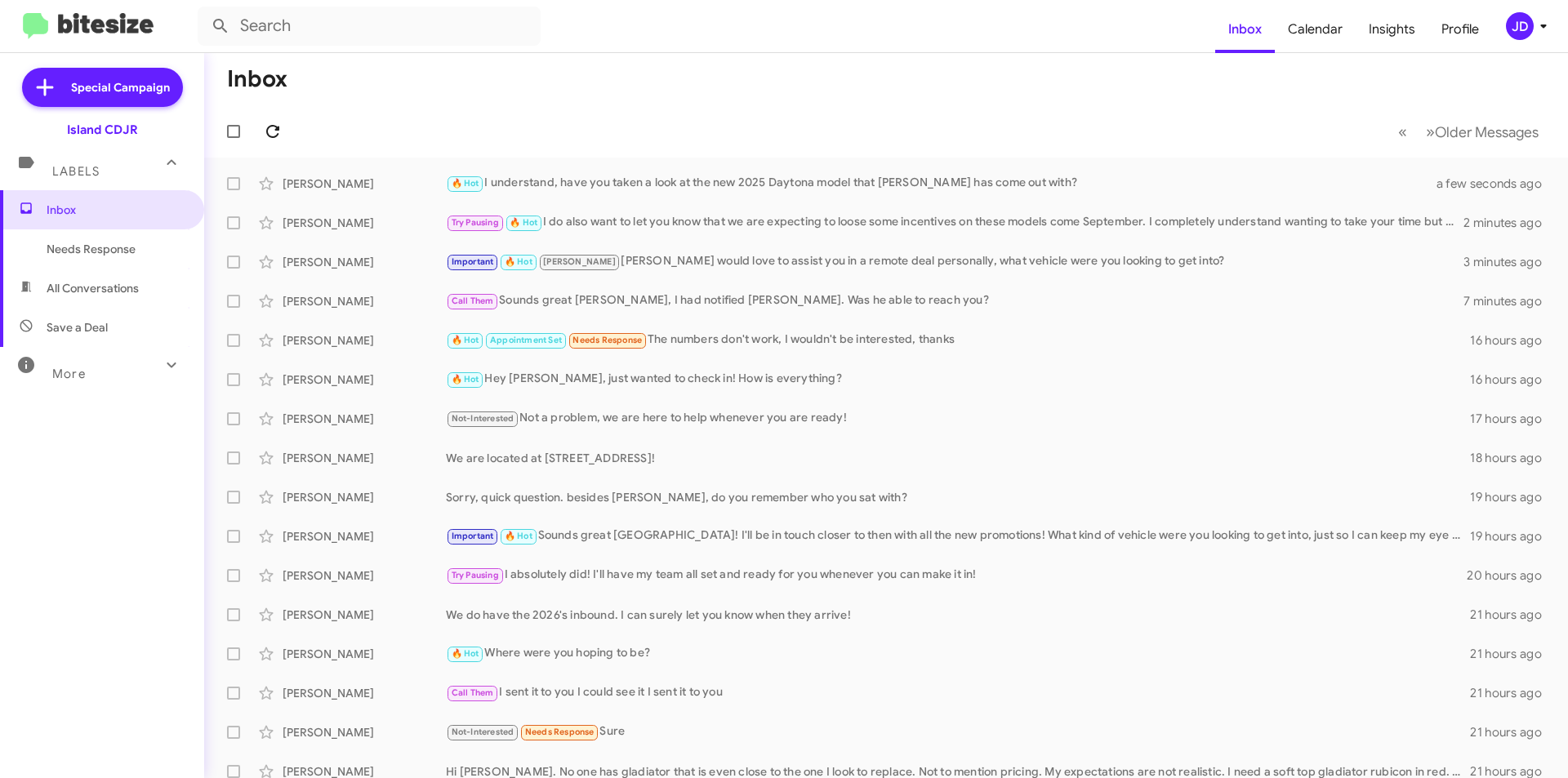
click at [281, 120] on button at bounding box center [273, 131] width 33 height 33
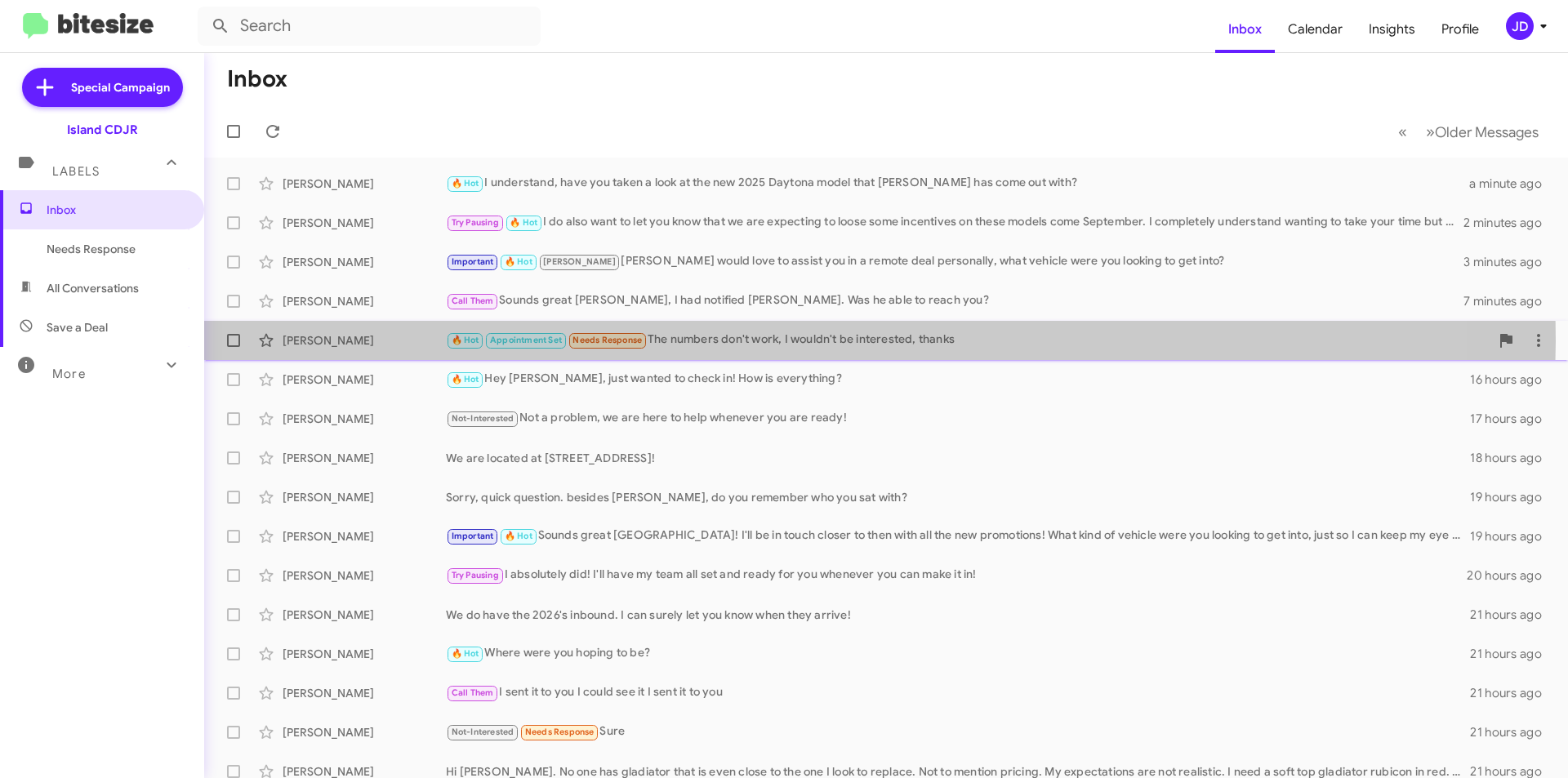
click at [784, 341] on div "🔥 Hot Appointment Set Needs Response The numbers don't work, I wouldn't be inte…" at bounding box center [967, 340] width 1044 height 19
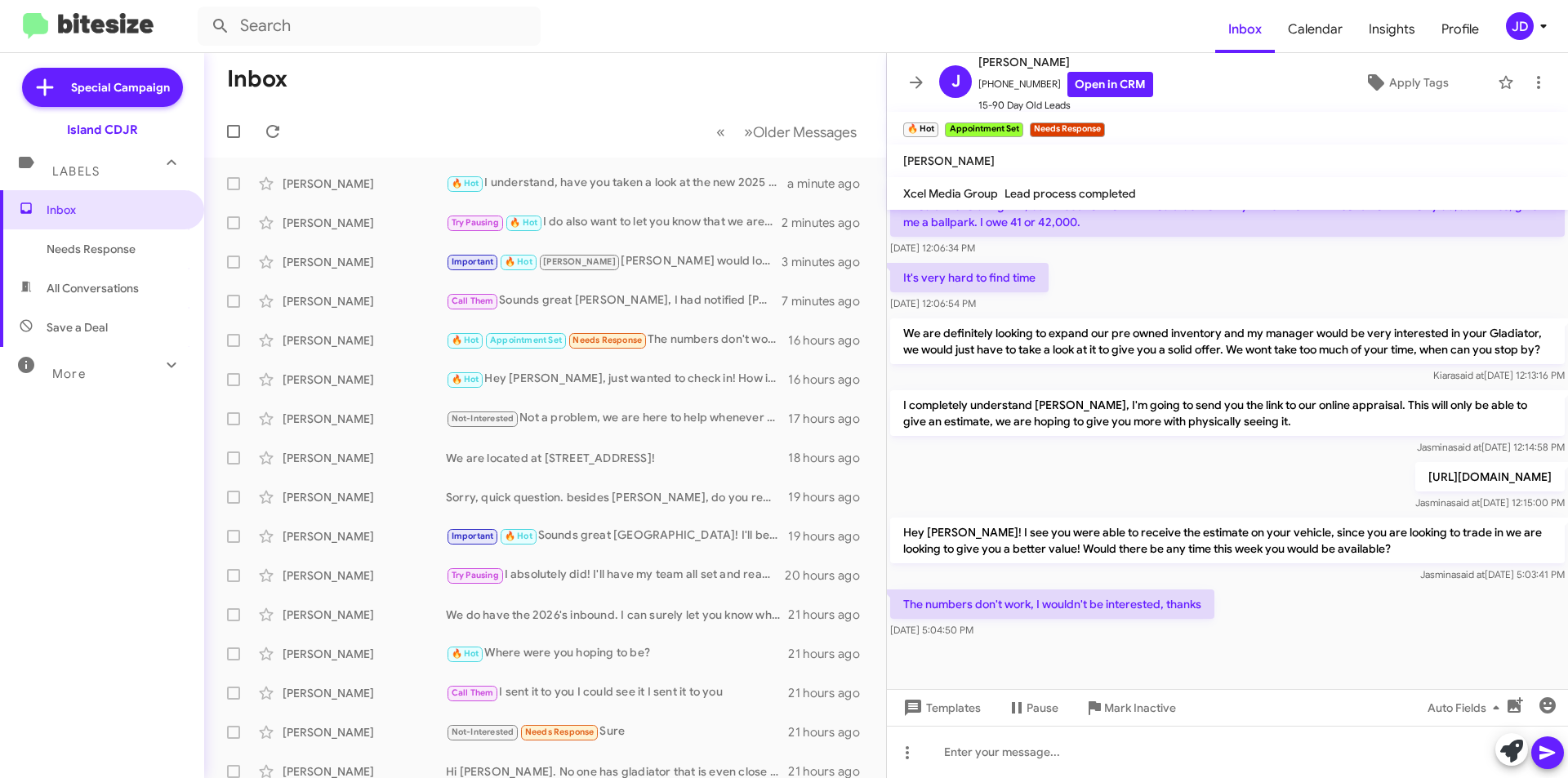
scroll to position [883, 0]
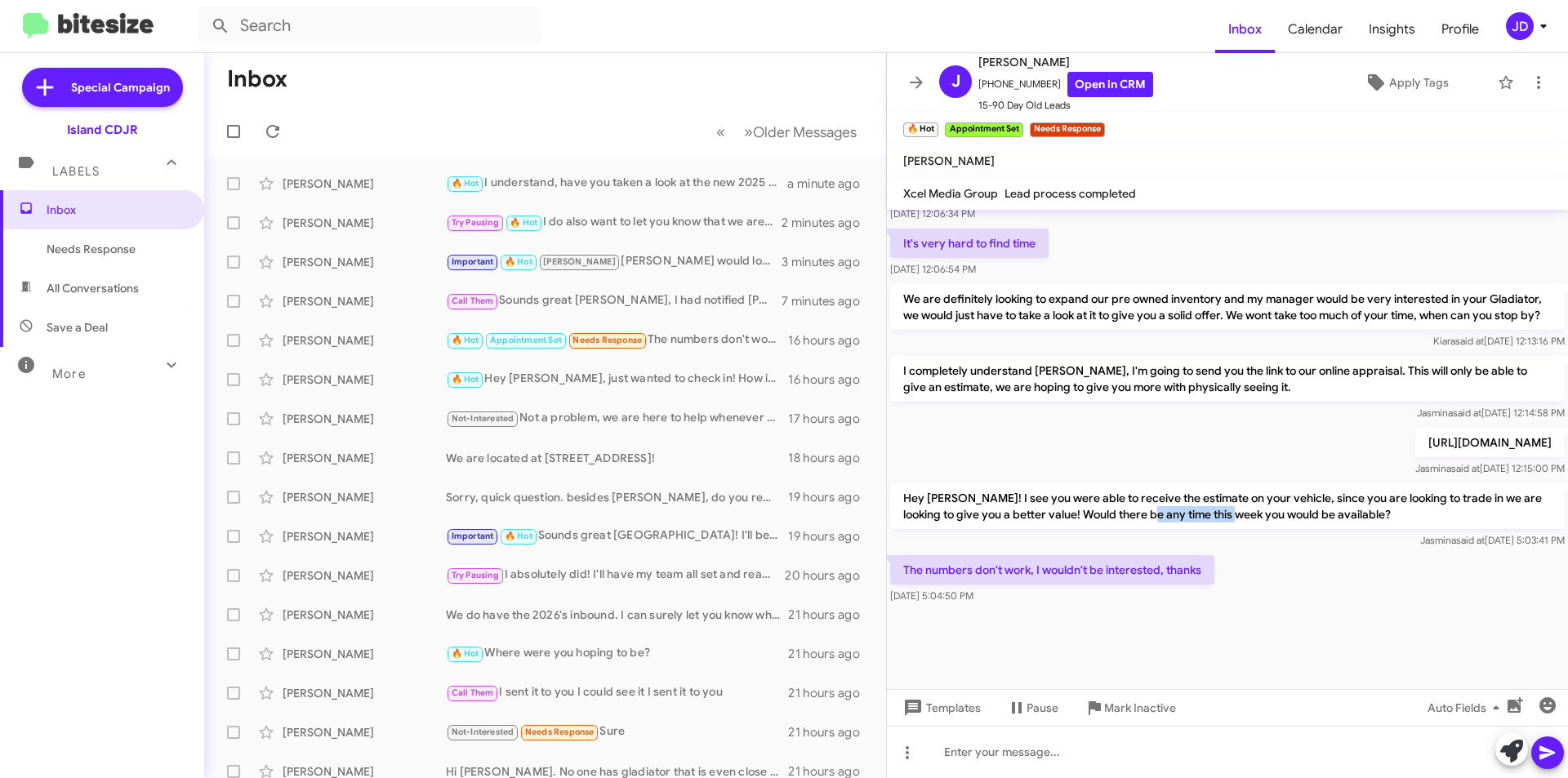
drag, startPoint x: 1150, startPoint y: 508, endPoint x: 1240, endPoint y: 519, distance: 90.7
click at [1240, 519] on p "Hey [PERSON_NAME]! I see you were able to receive the estimate on your vehicle,…" at bounding box center [1227, 506] width 675 height 45
click at [1248, 736] on div at bounding box center [1227, 752] width 681 height 53
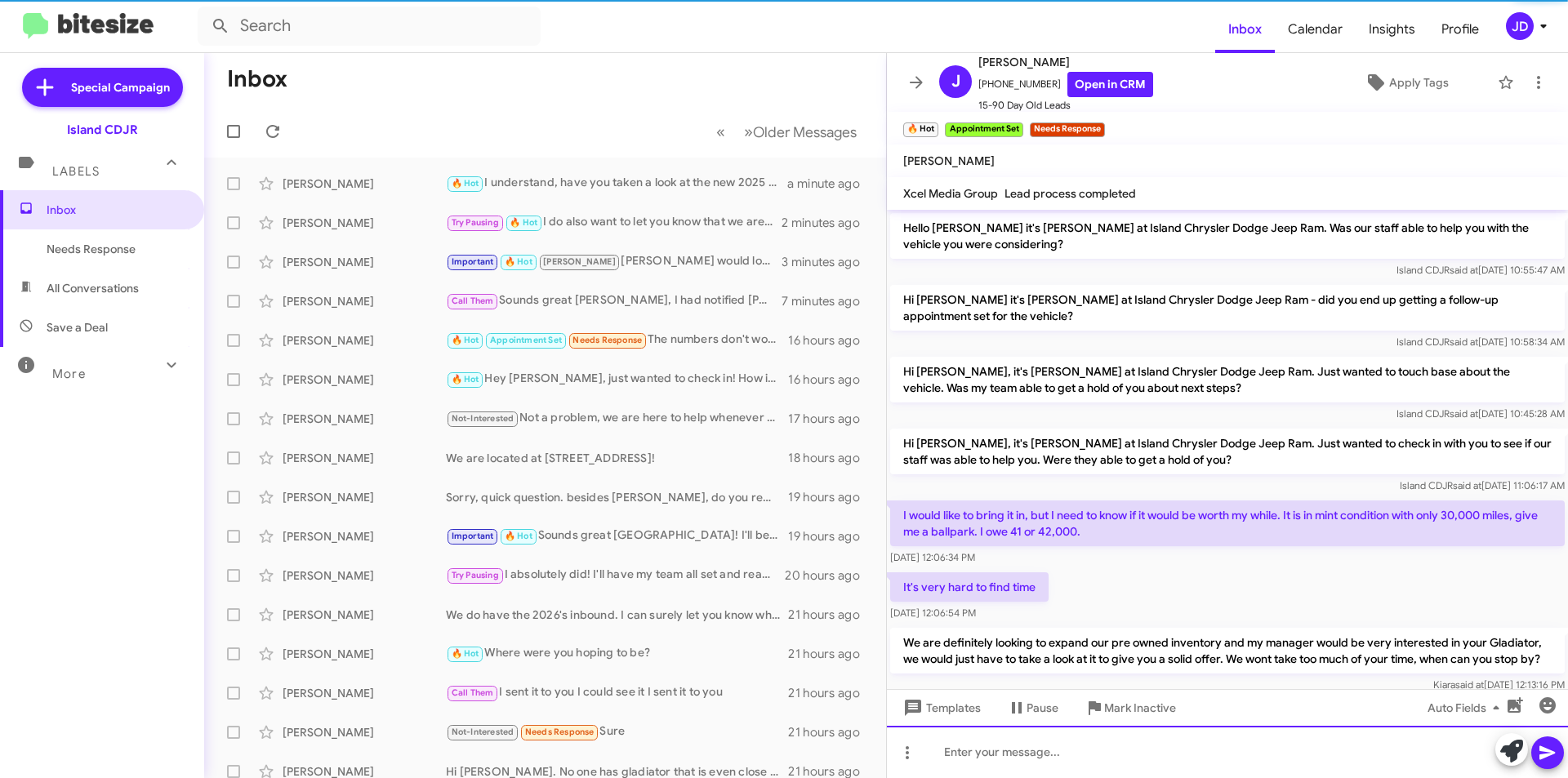
scroll to position [0, 0]
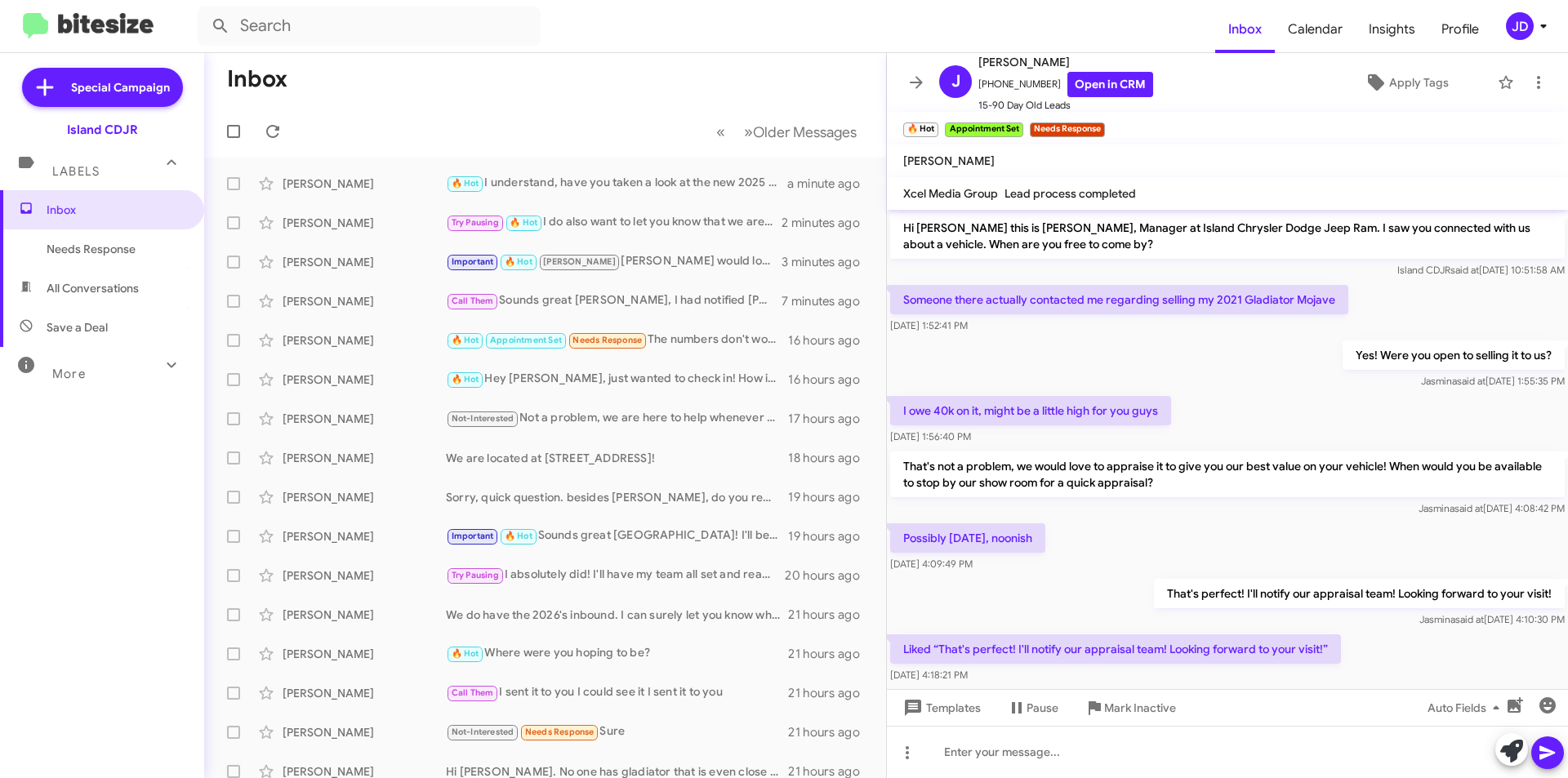
click at [898, 82] on mat-toolbar "[PERSON_NAME] [PHONE_NUMBER] Open in CRM 15-90 Day Old Leads Apply Tags" at bounding box center [1227, 82] width 681 height 59
click at [900, 82] on span at bounding box center [917, 82] width 33 height 20
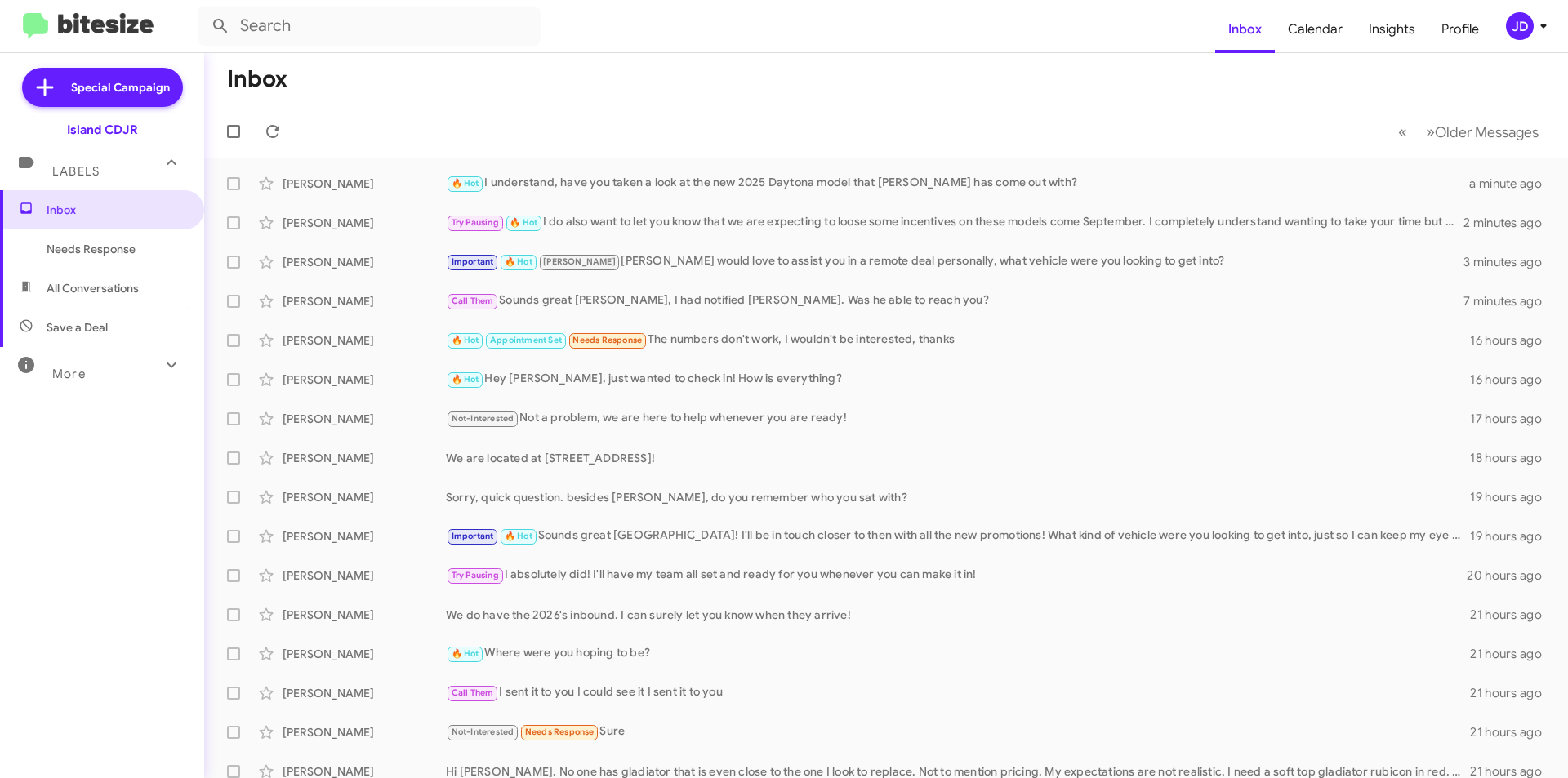
click at [274, 149] on mat-toolbar-row "« Previous » Next Older Messages" at bounding box center [886, 131] width 1364 height 53
click at [273, 135] on icon at bounding box center [273, 131] width 20 height 20
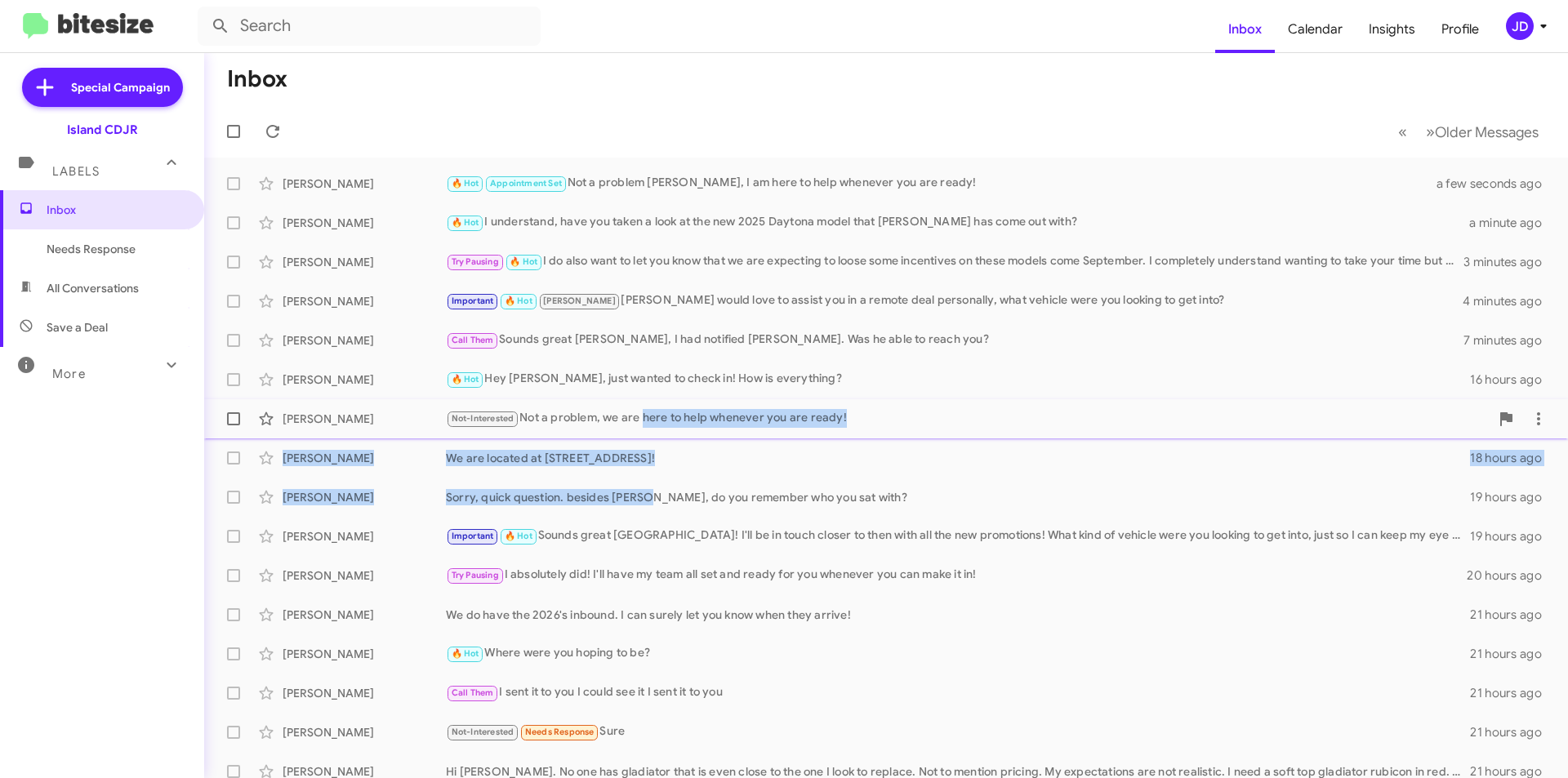
drag, startPoint x: 645, startPoint y: 504, endPoint x: 644, endPoint y: 410, distance: 94.0
click at [644, 410] on mat-action-list "[PERSON_NAME] 🔥 Hot Appointment Set Not a problem [PERSON_NAME], I am here to h…" at bounding box center [886, 552] width 1364 height 791
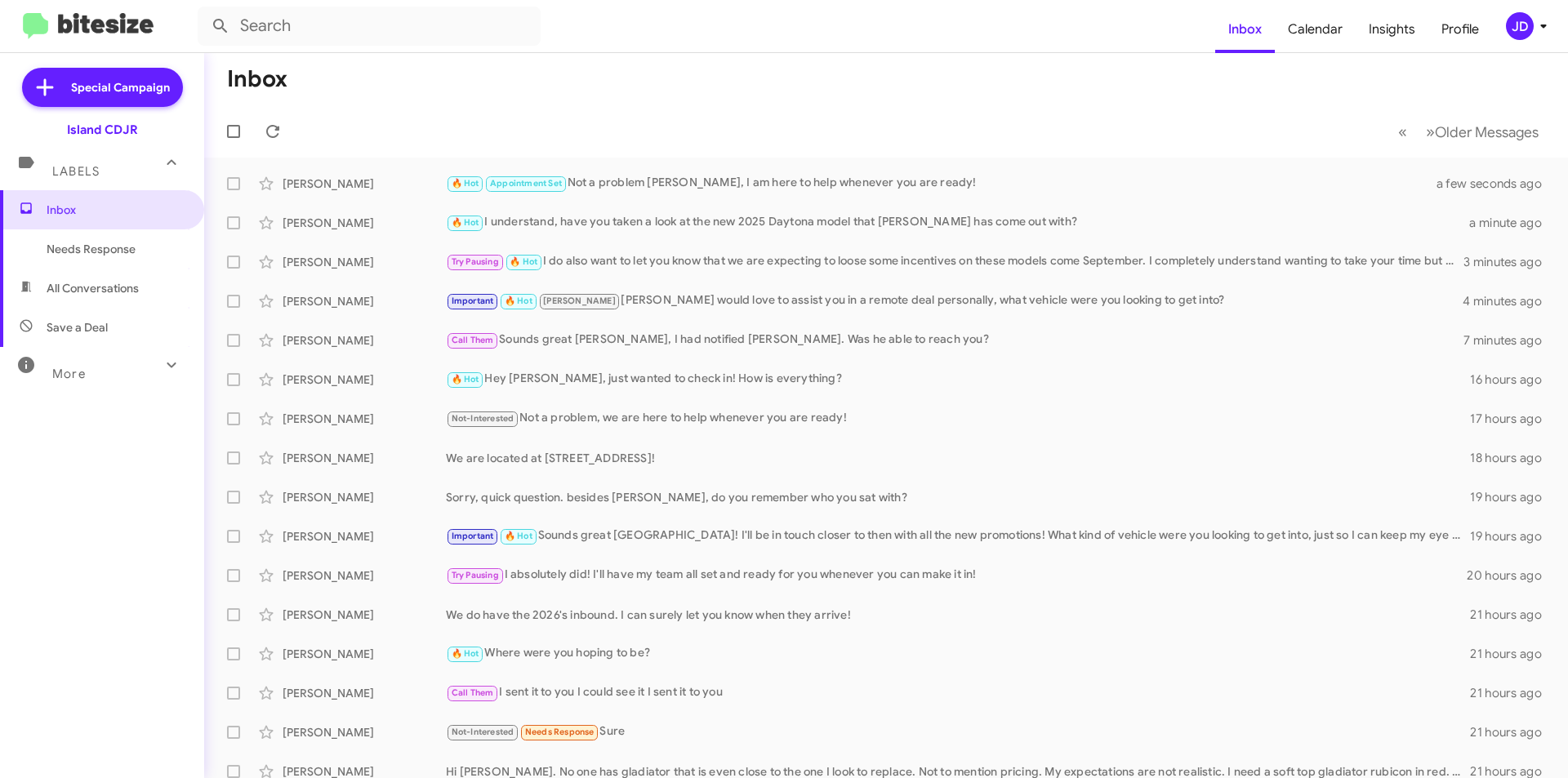
click at [645, 115] on mat-toolbar-row "« Previous » Next Older Messages" at bounding box center [886, 131] width 1364 height 53
click at [615, 479] on span "[PERSON_NAME] Sorry, quick question. besides [PERSON_NAME], do you remember who…" at bounding box center [886, 496] width 1364 height 39
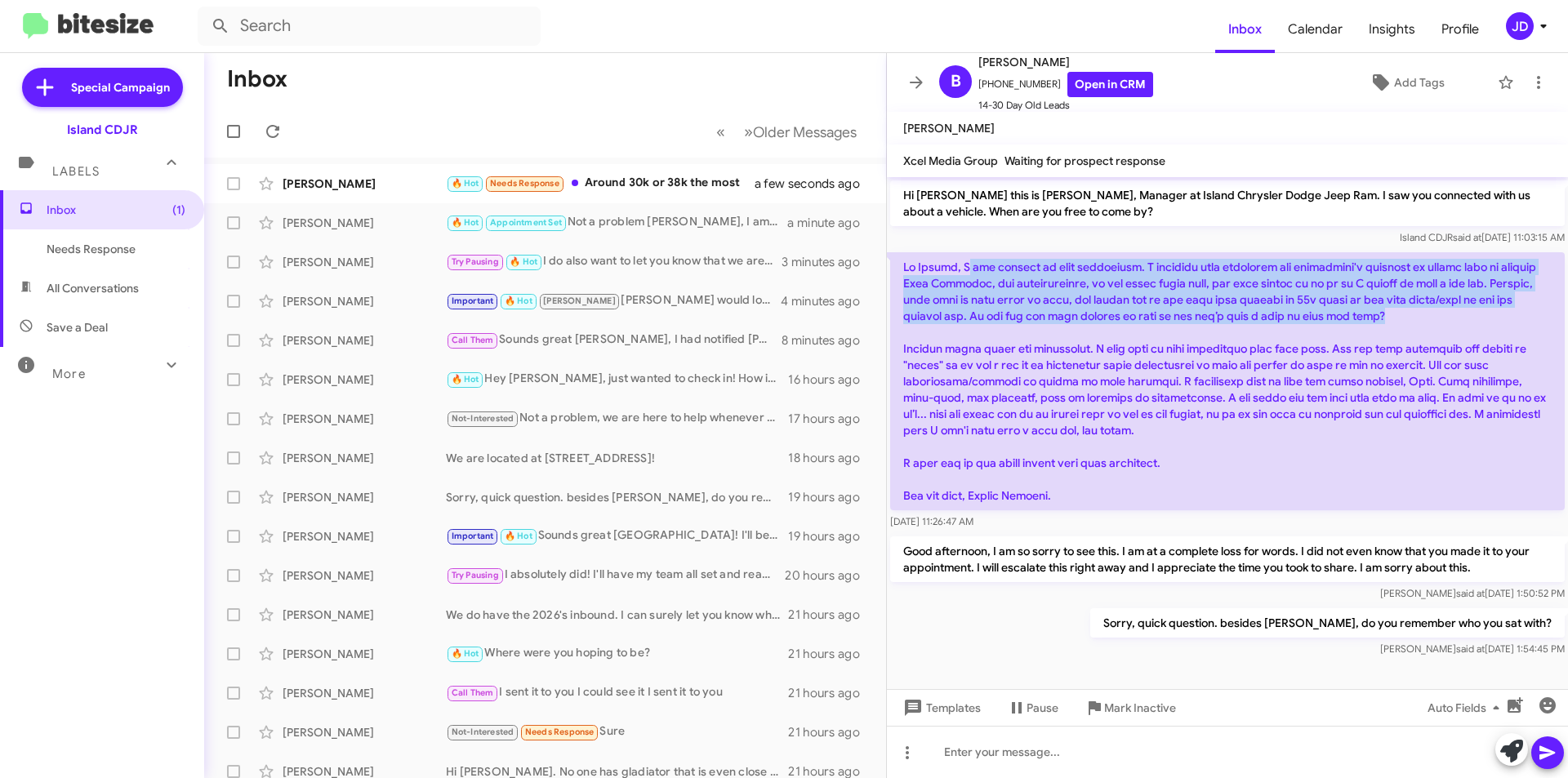
drag, startPoint x: 953, startPoint y: 262, endPoint x: 1507, endPoint y: 308, distance: 555.9
click at [1507, 308] on p at bounding box center [1227, 381] width 675 height 258
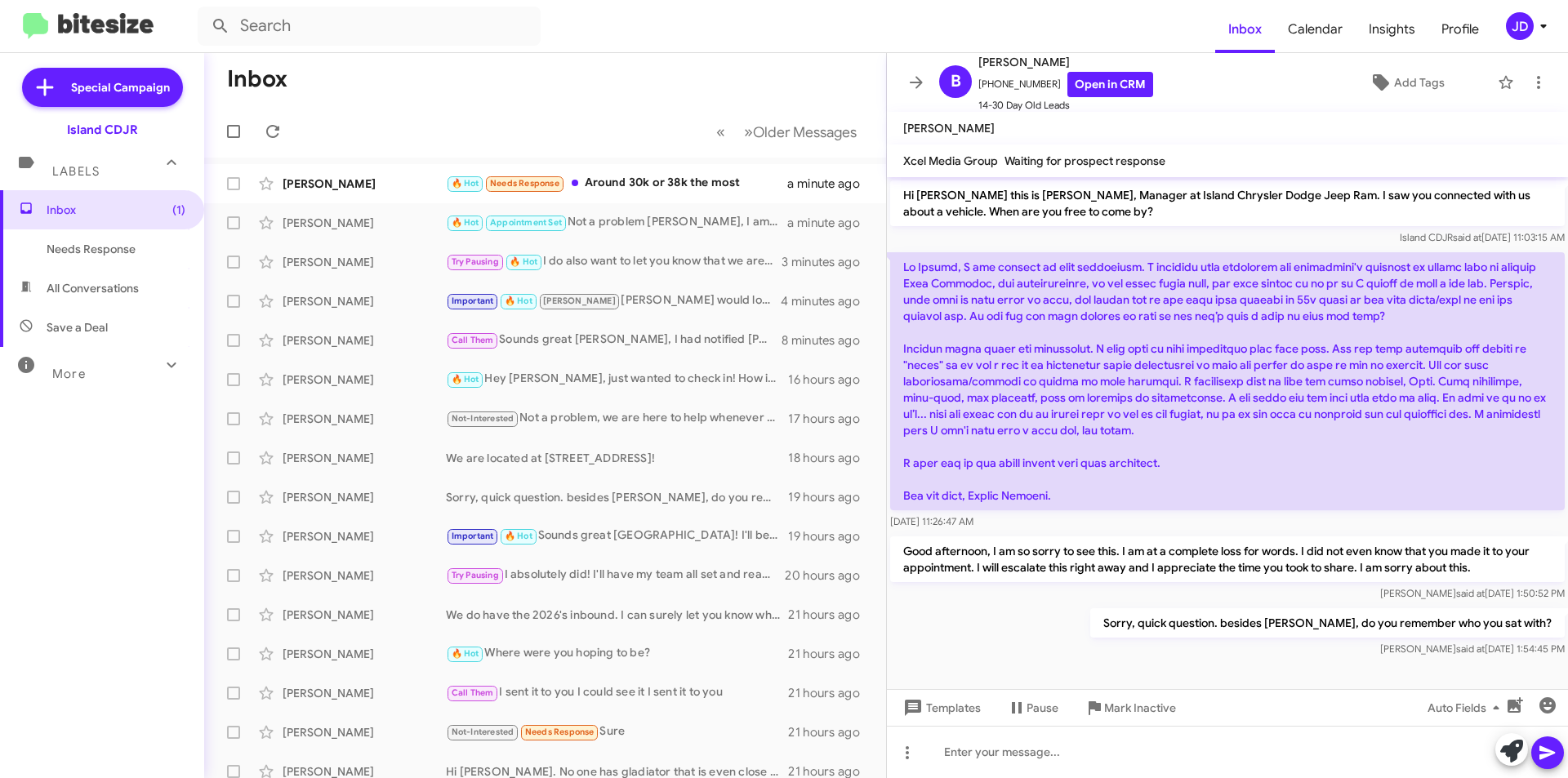
click at [933, 341] on p at bounding box center [1227, 381] width 675 height 258
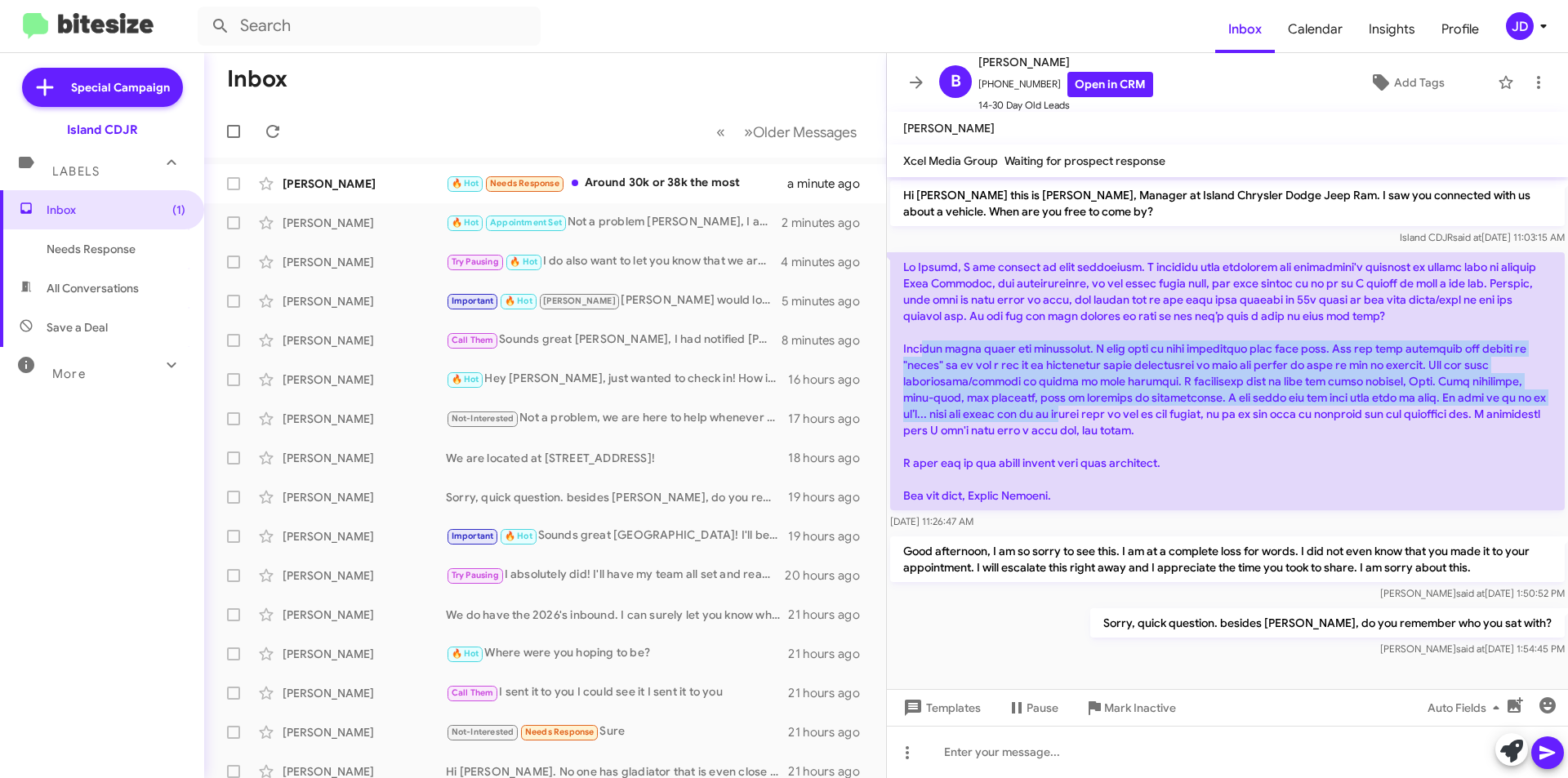
drag, startPoint x: 930, startPoint y: 343, endPoint x: 1011, endPoint y: 413, distance: 107.1
click at [1011, 413] on p at bounding box center [1227, 381] width 675 height 258
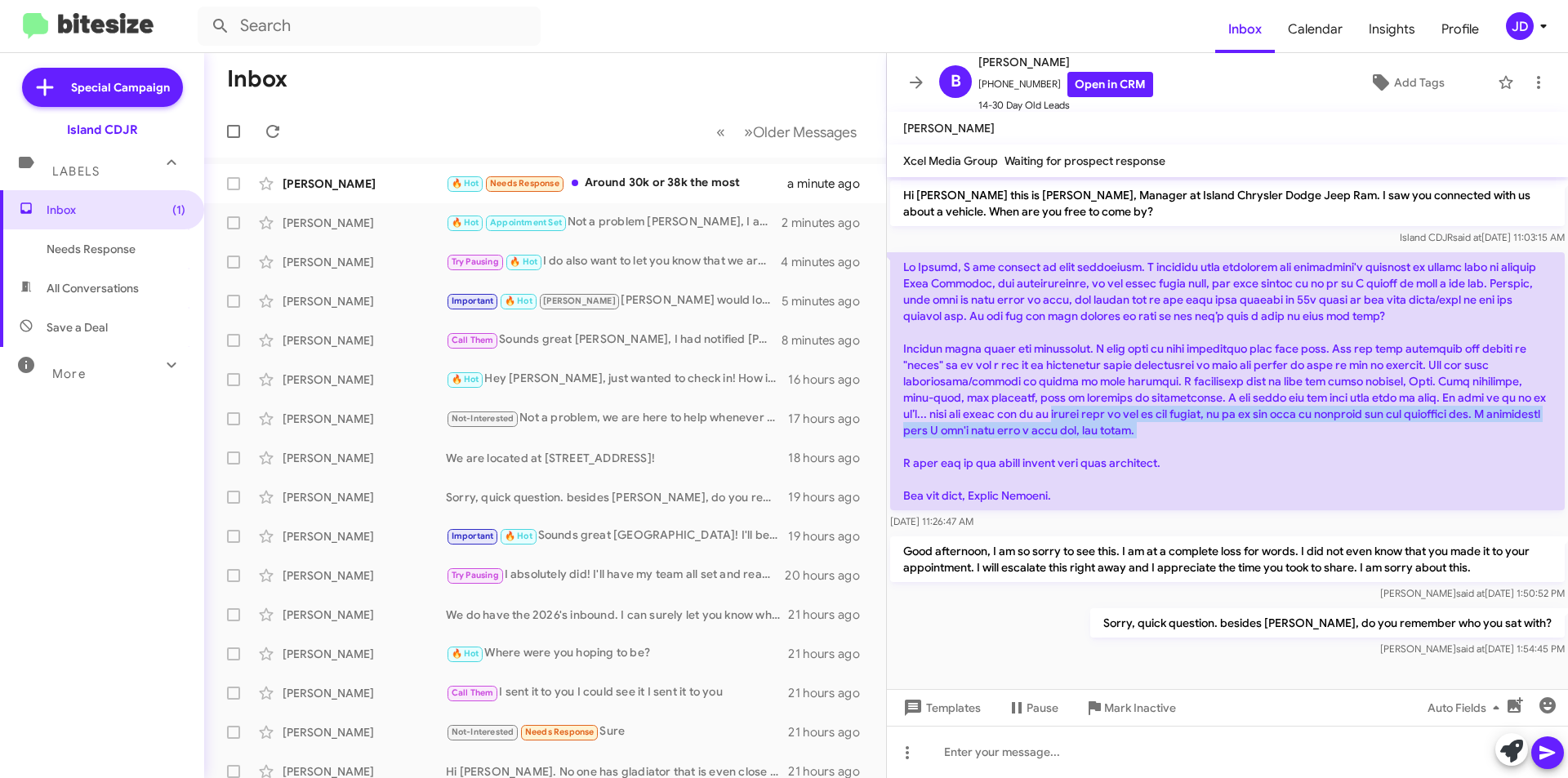
drag, startPoint x: 1011, startPoint y: 413, endPoint x: 1255, endPoint y: 427, distance: 244.4
click at [1255, 427] on p at bounding box center [1227, 381] width 675 height 258
drag, startPoint x: 1255, startPoint y: 427, endPoint x: 1260, endPoint y: 438, distance: 12.1
click at [1260, 438] on p at bounding box center [1227, 381] width 675 height 258
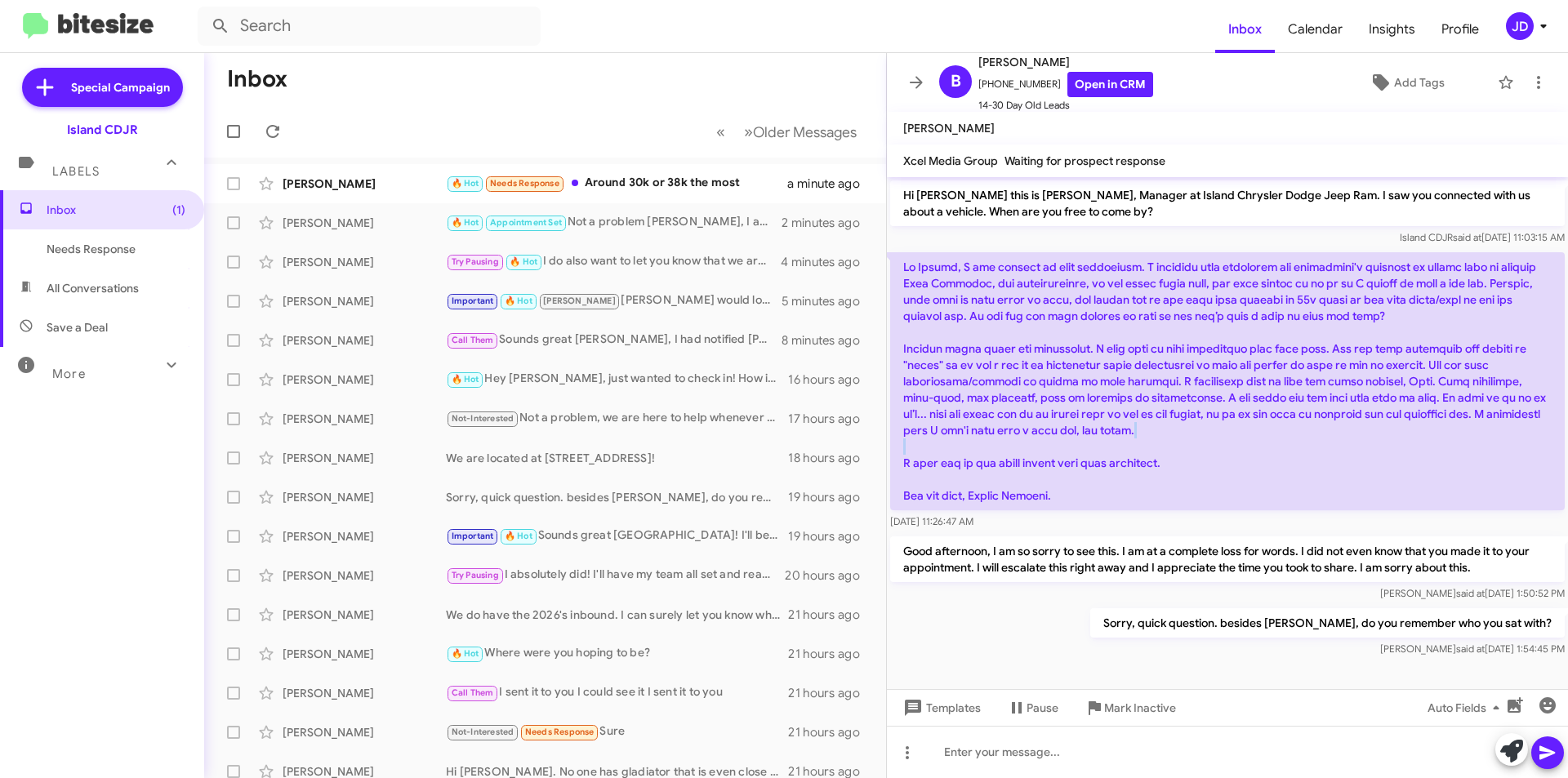
click at [1260, 438] on p at bounding box center [1227, 381] width 675 height 258
click at [1260, 437] on p at bounding box center [1227, 381] width 675 height 258
drag, startPoint x: 971, startPoint y: 457, endPoint x: 1090, endPoint y: 495, distance: 124.9
click at [1090, 495] on p at bounding box center [1227, 381] width 675 height 258
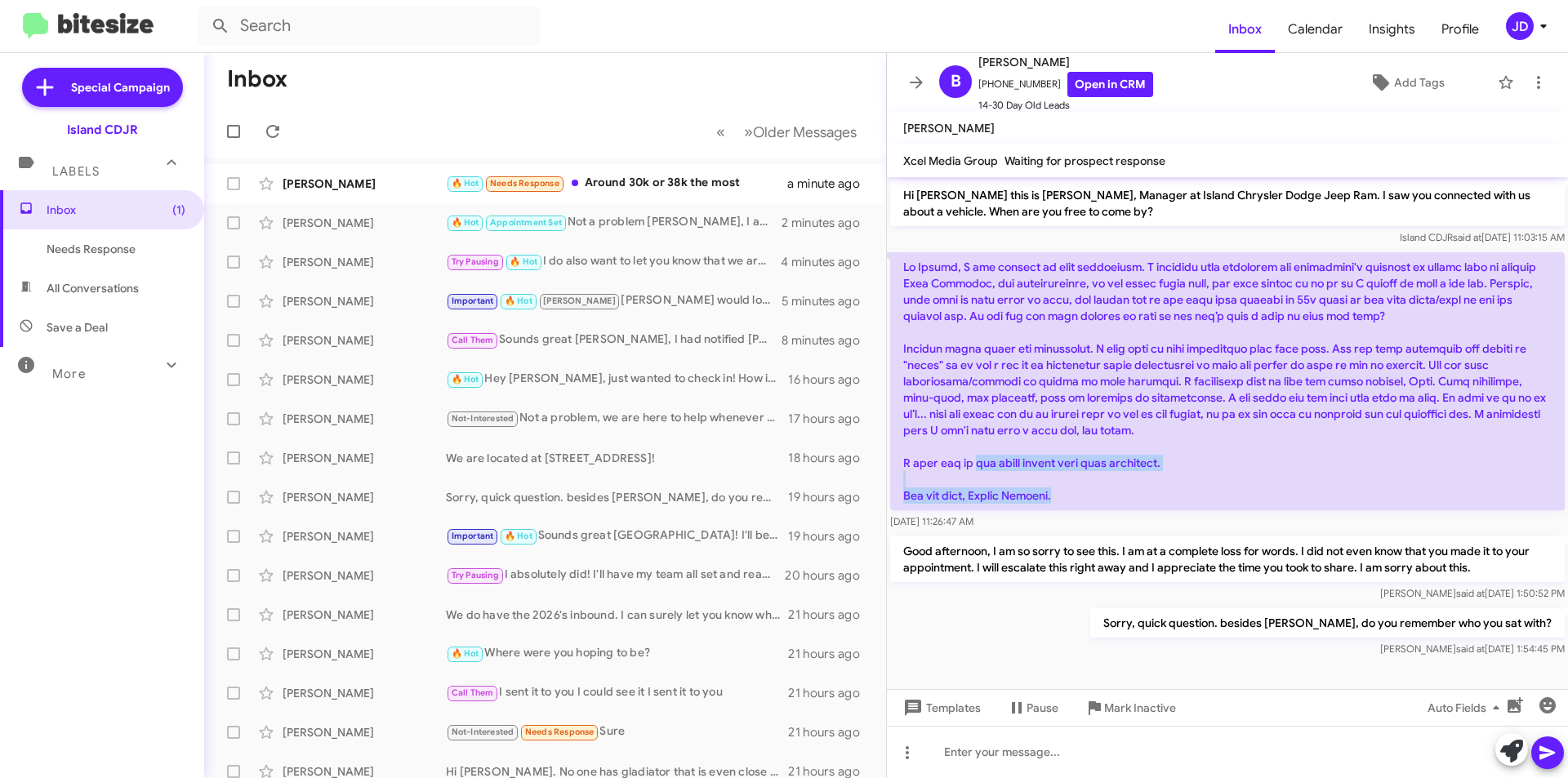
click at [1090, 495] on p at bounding box center [1227, 381] width 675 height 258
click at [905, 73] on span at bounding box center [917, 82] width 33 height 20
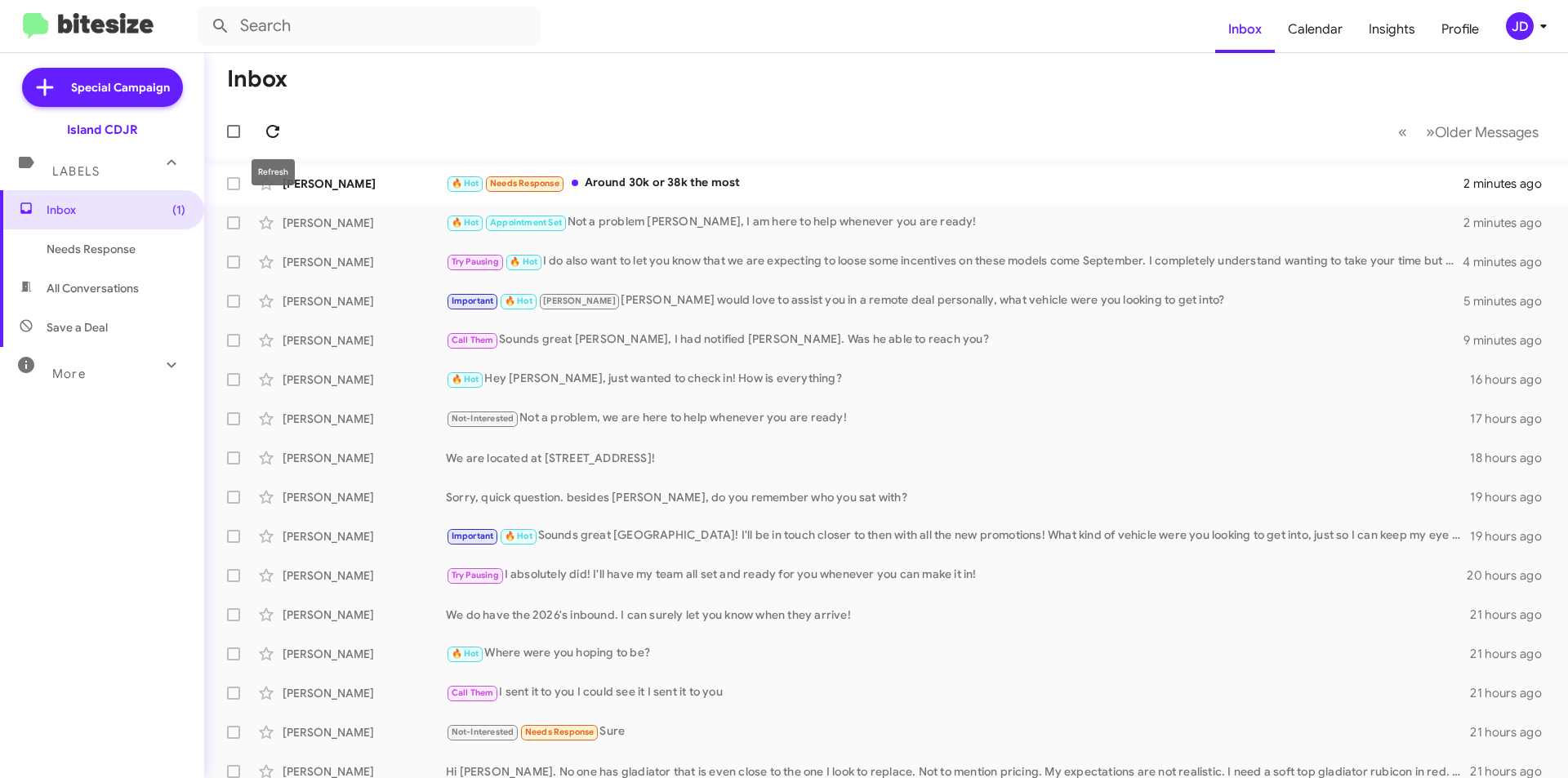
click at [270, 130] on icon at bounding box center [273, 131] width 20 height 20
click at [759, 170] on div "[PERSON_NAME] 🔥 Hot Needs Response Around 30k or 38k the most 2 minutes ago" at bounding box center [886, 184] width 1338 height 33
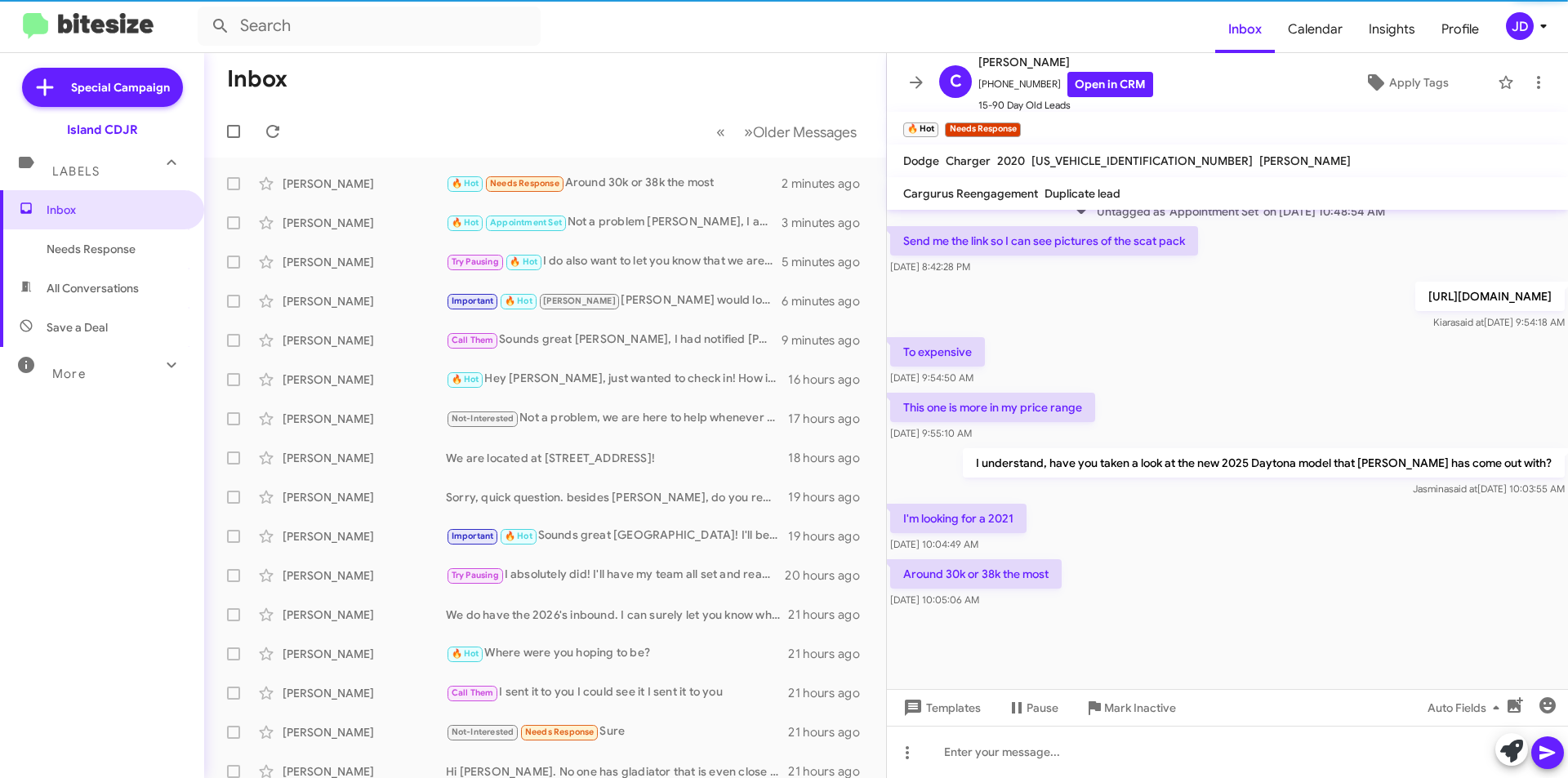
scroll to position [933, 0]
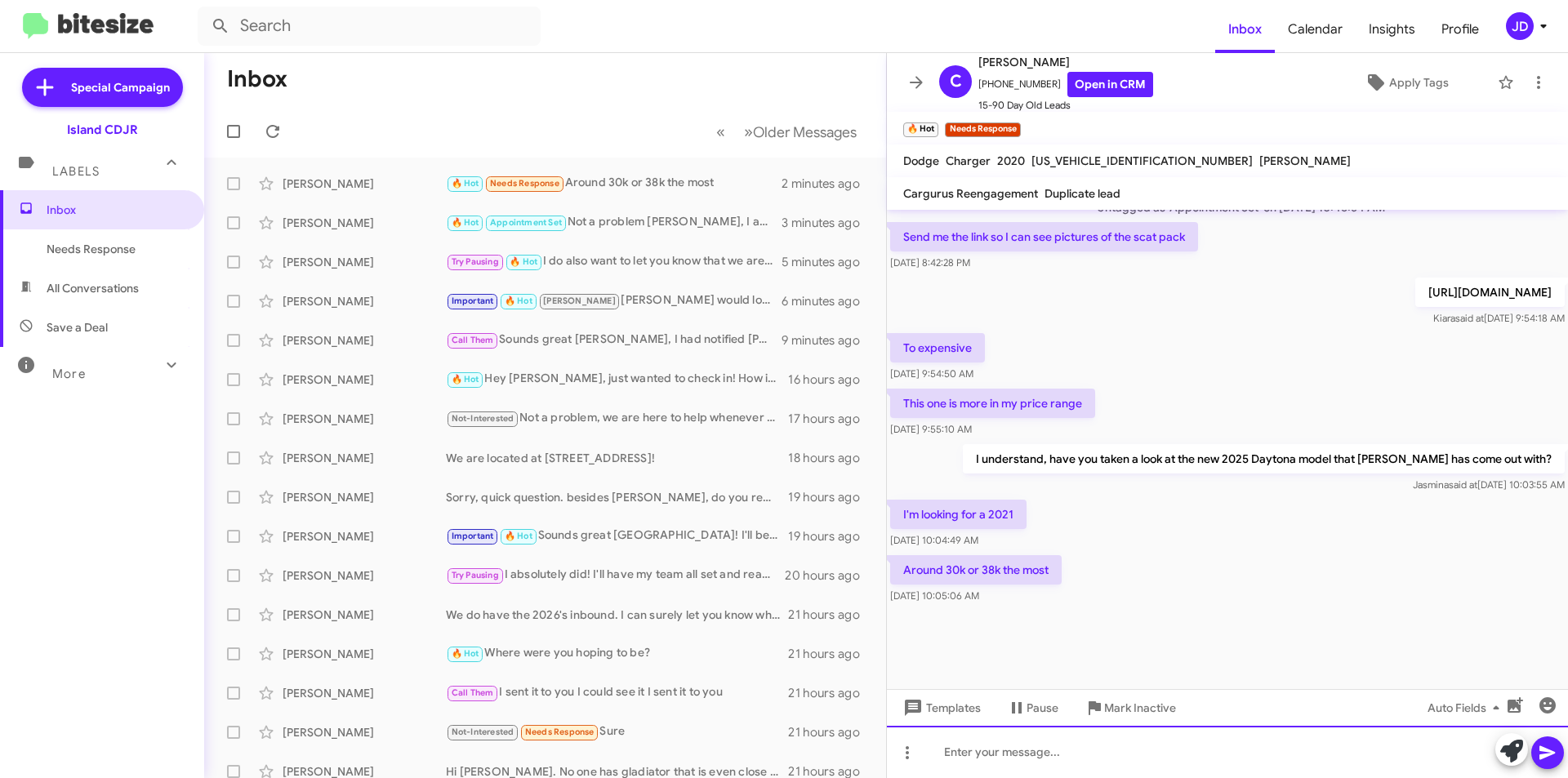
click at [1057, 759] on div at bounding box center [1227, 752] width 681 height 53
click at [946, 750] on div "I do have a 2021 Challenger R/T Scat Pack Wide Body at around $47,000" at bounding box center [1227, 752] width 681 height 53
click at [1368, 751] on div "I see, I do have a 2021 Challenger R/T Scat Pack Wide Body at around $47,000" at bounding box center [1227, 752] width 681 height 53
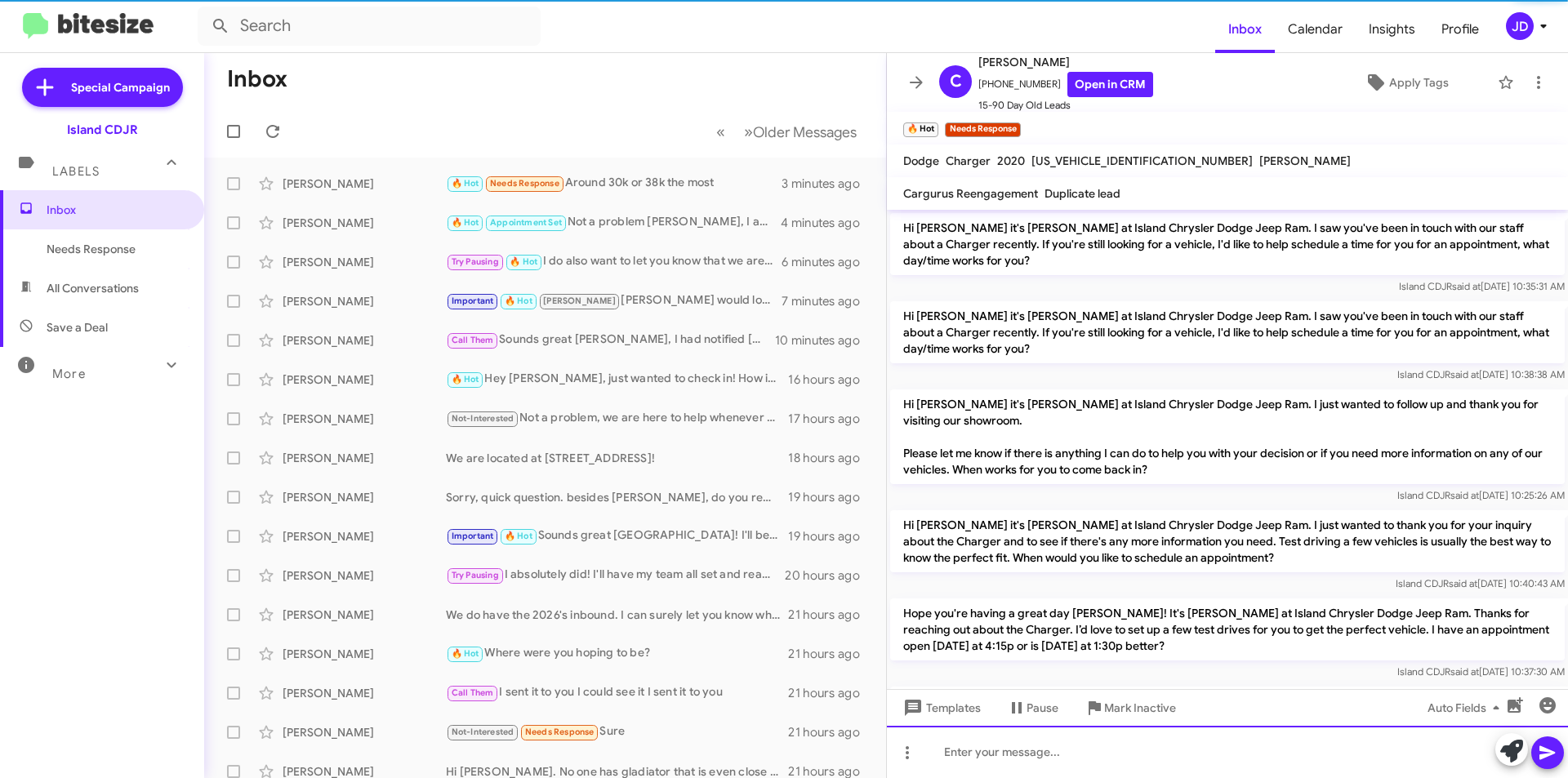
scroll to position [82, 0]
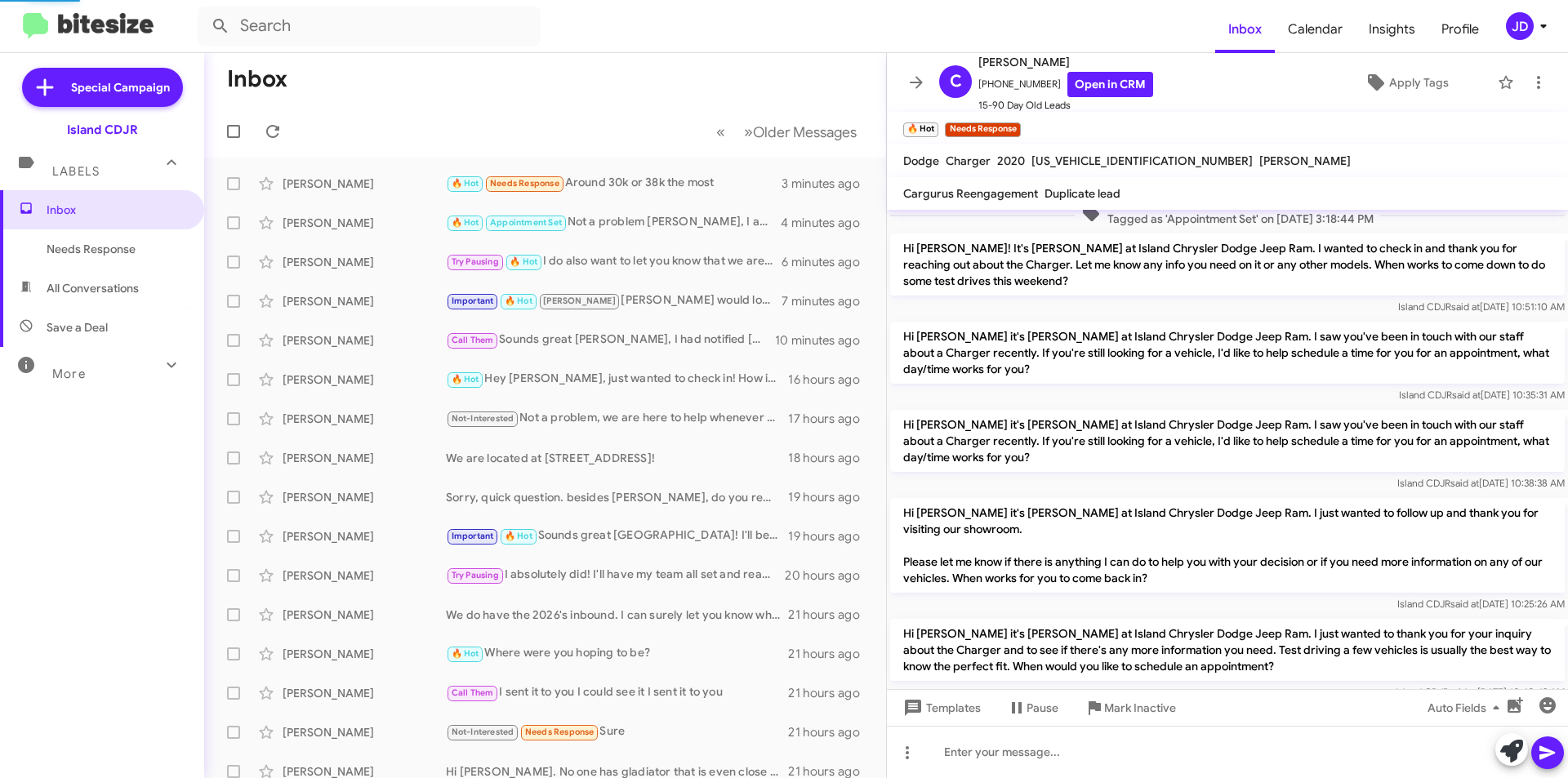
click at [905, 79] on span at bounding box center [917, 82] width 33 height 20
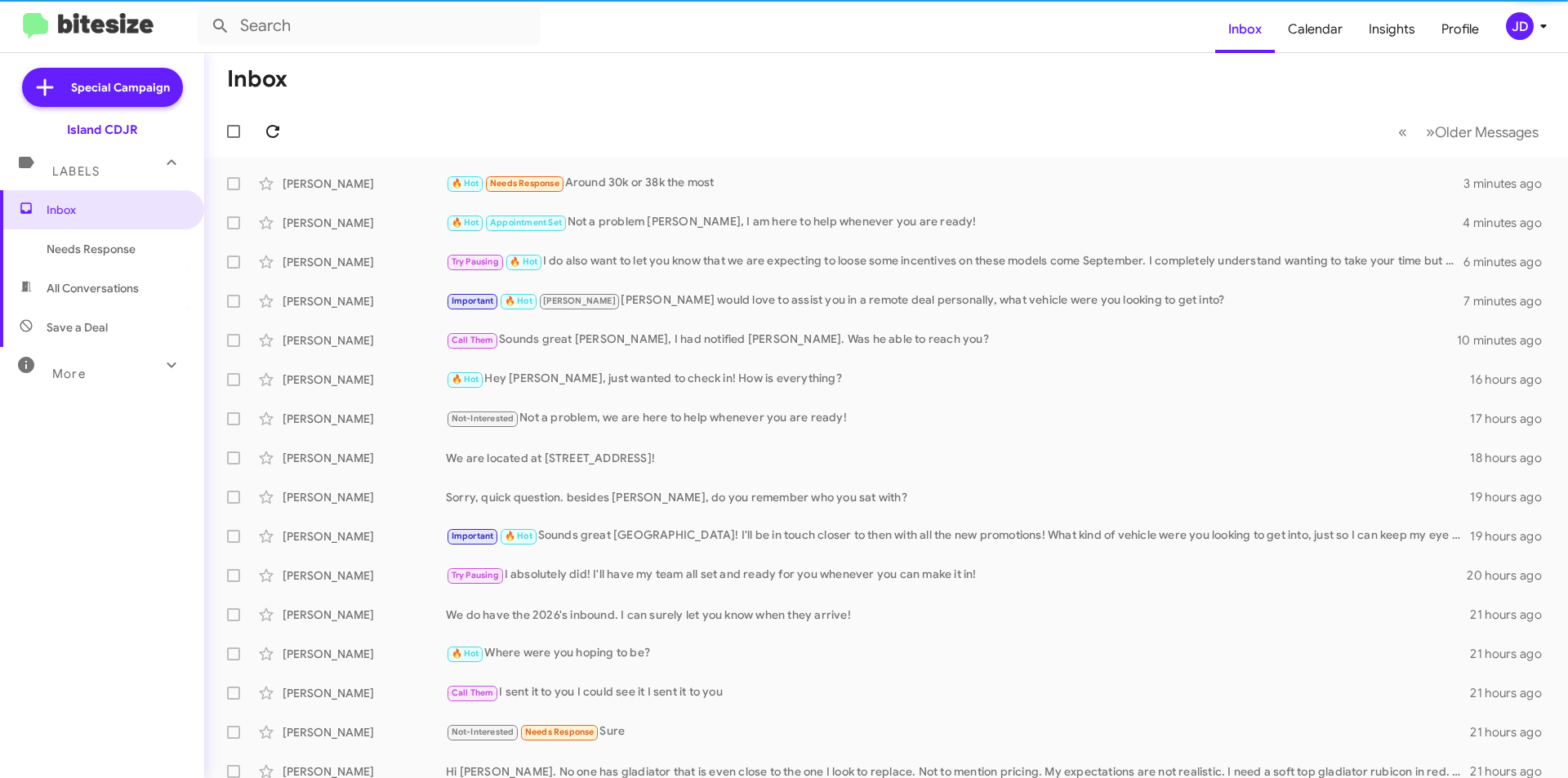
click at [274, 129] on icon at bounding box center [273, 131] width 20 height 20
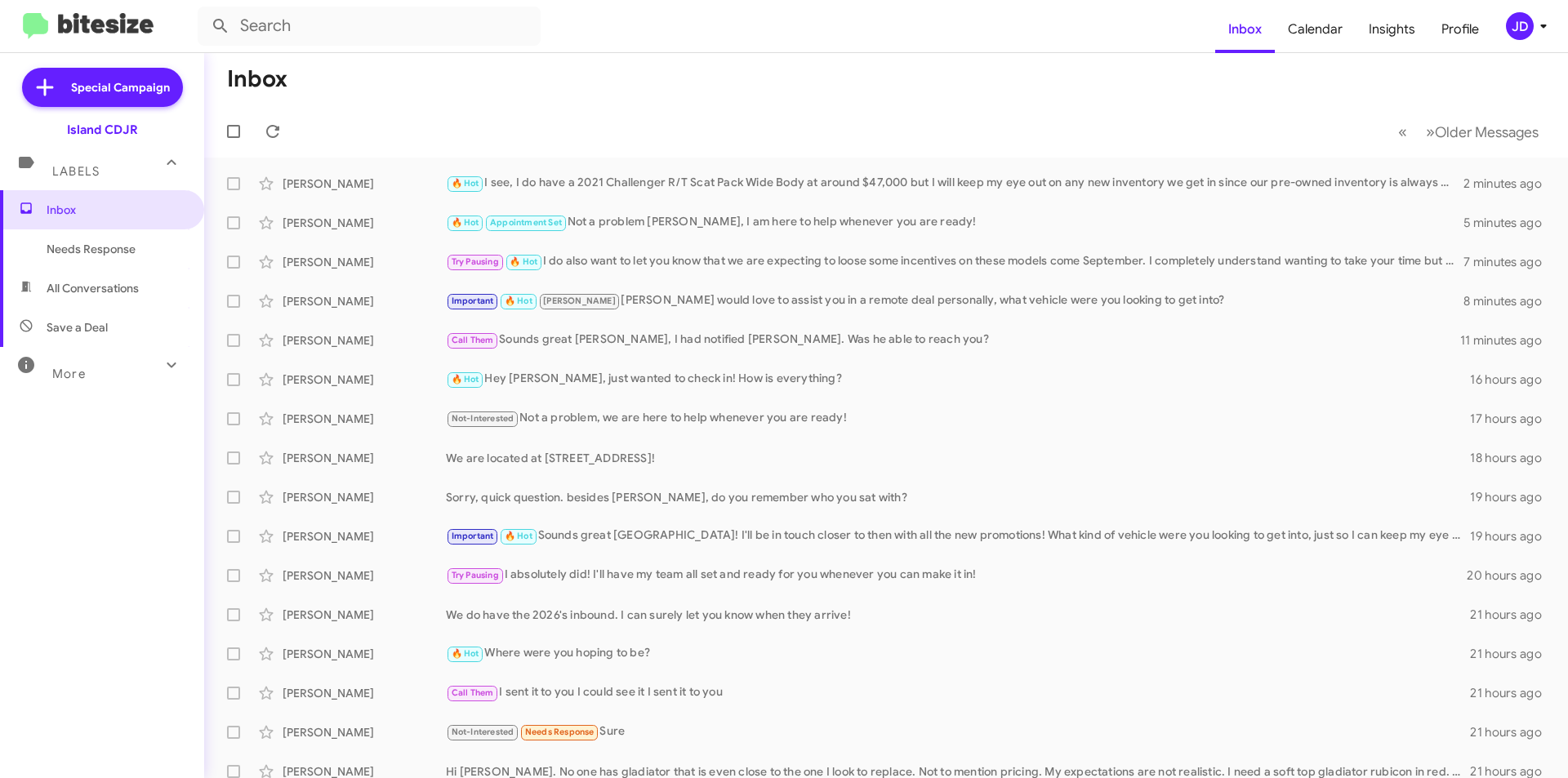
click at [57, 301] on span "All Conversations" at bounding box center [101, 288] width 204 height 39
type input "in:all-conversations"
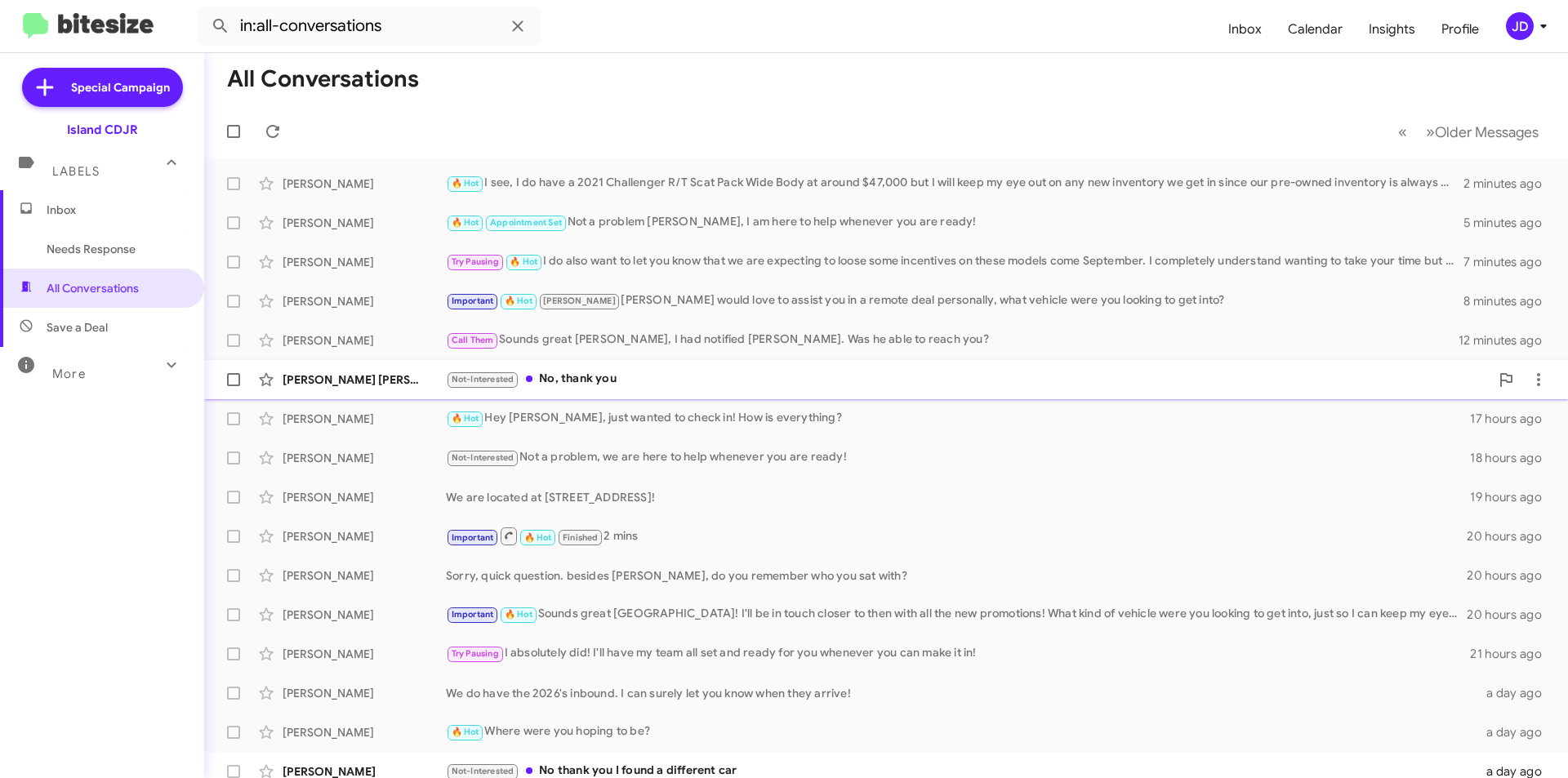
click at [487, 386] on small "Not-Interested" at bounding box center [483, 379] width 71 height 15
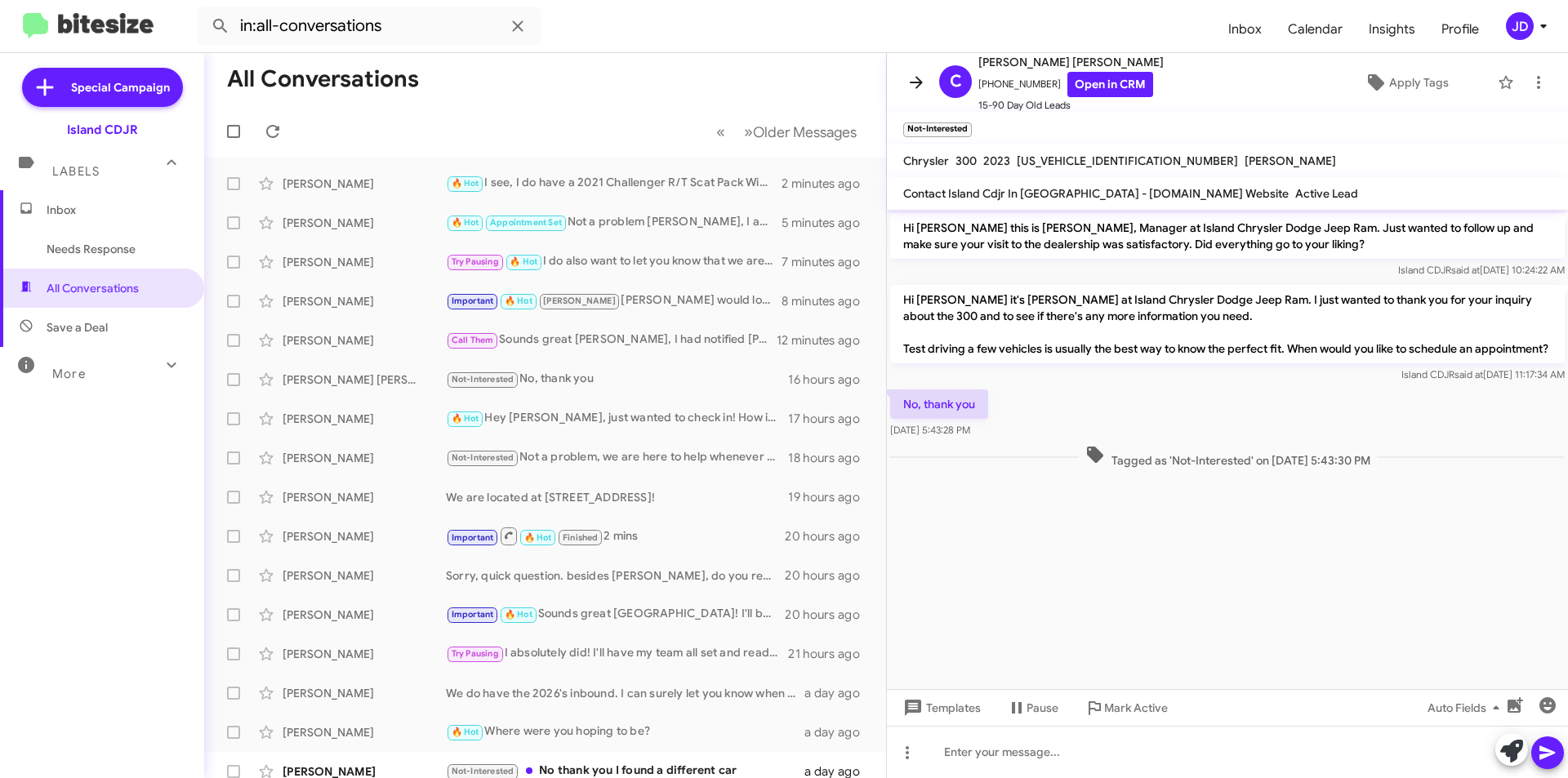
click at [909, 82] on icon at bounding box center [917, 82] width 20 height 20
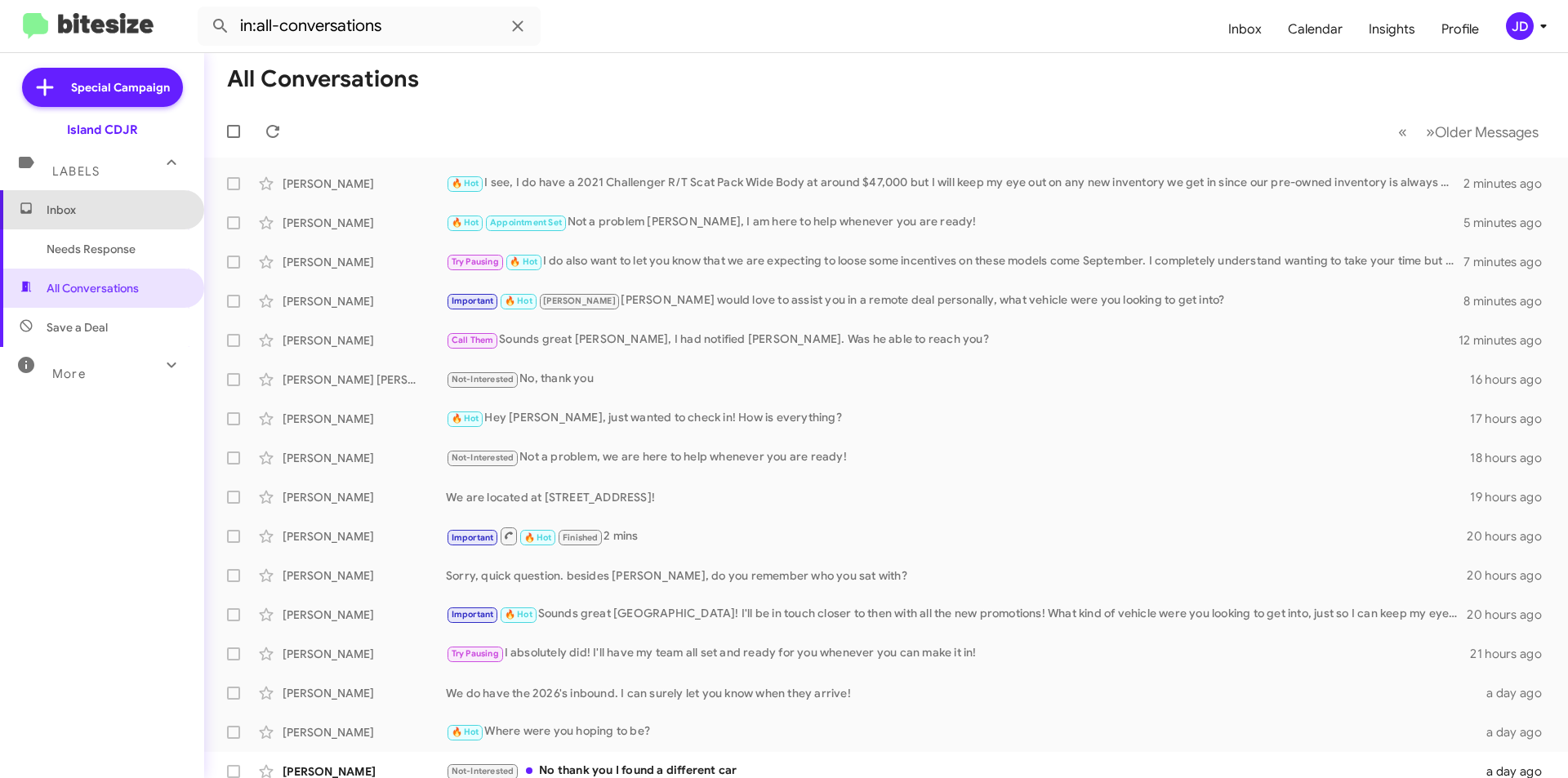
click at [147, 216] on span "Inbox" at bounding box center [115, 210] width 139 height 16
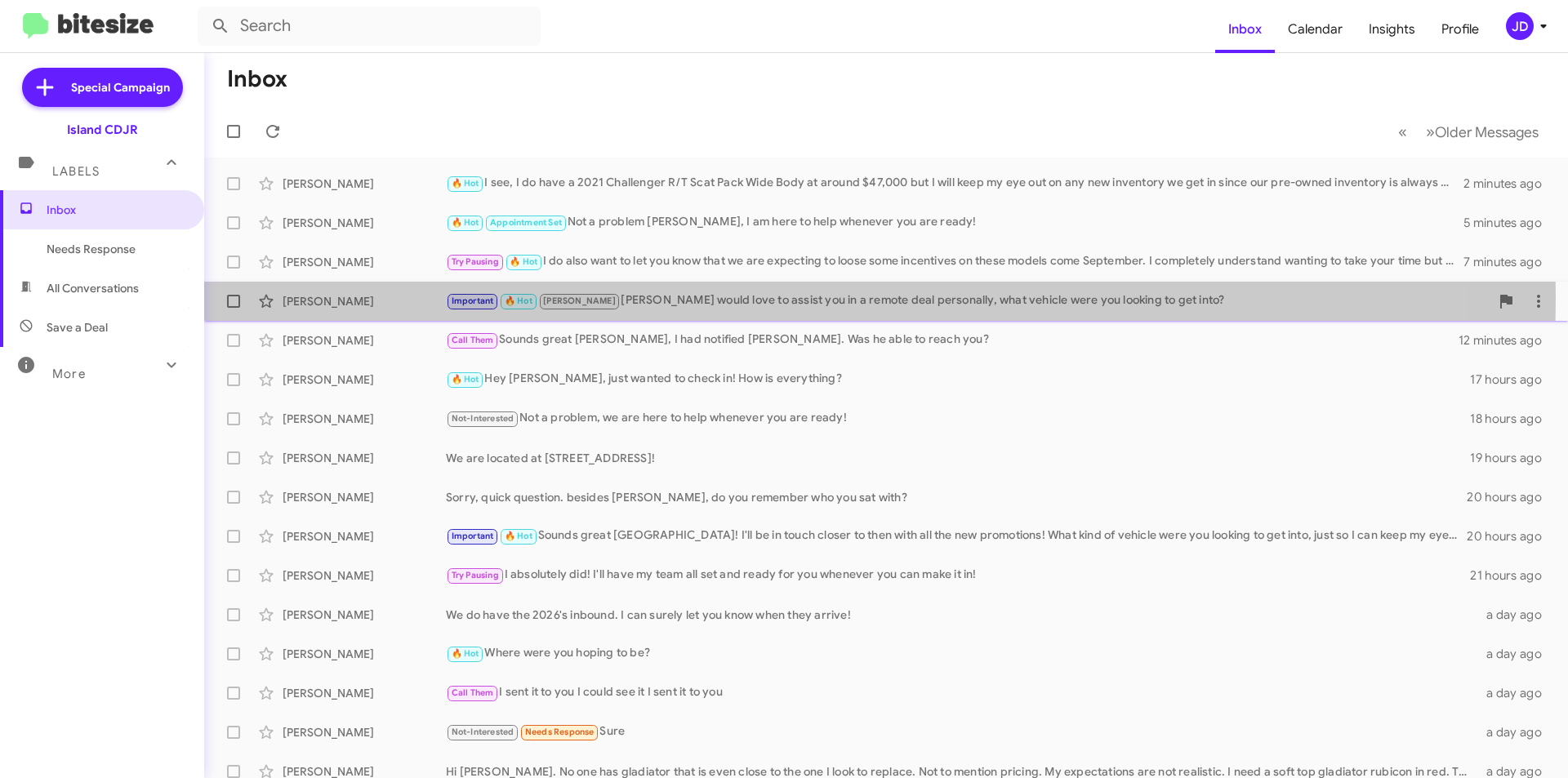
click at [578, 297] on div "Important 🔥 Hot [PERSON_NAME] I would love to assist you in a remote deal perso…" at bounding box center [967, 301] width 1044 height 19
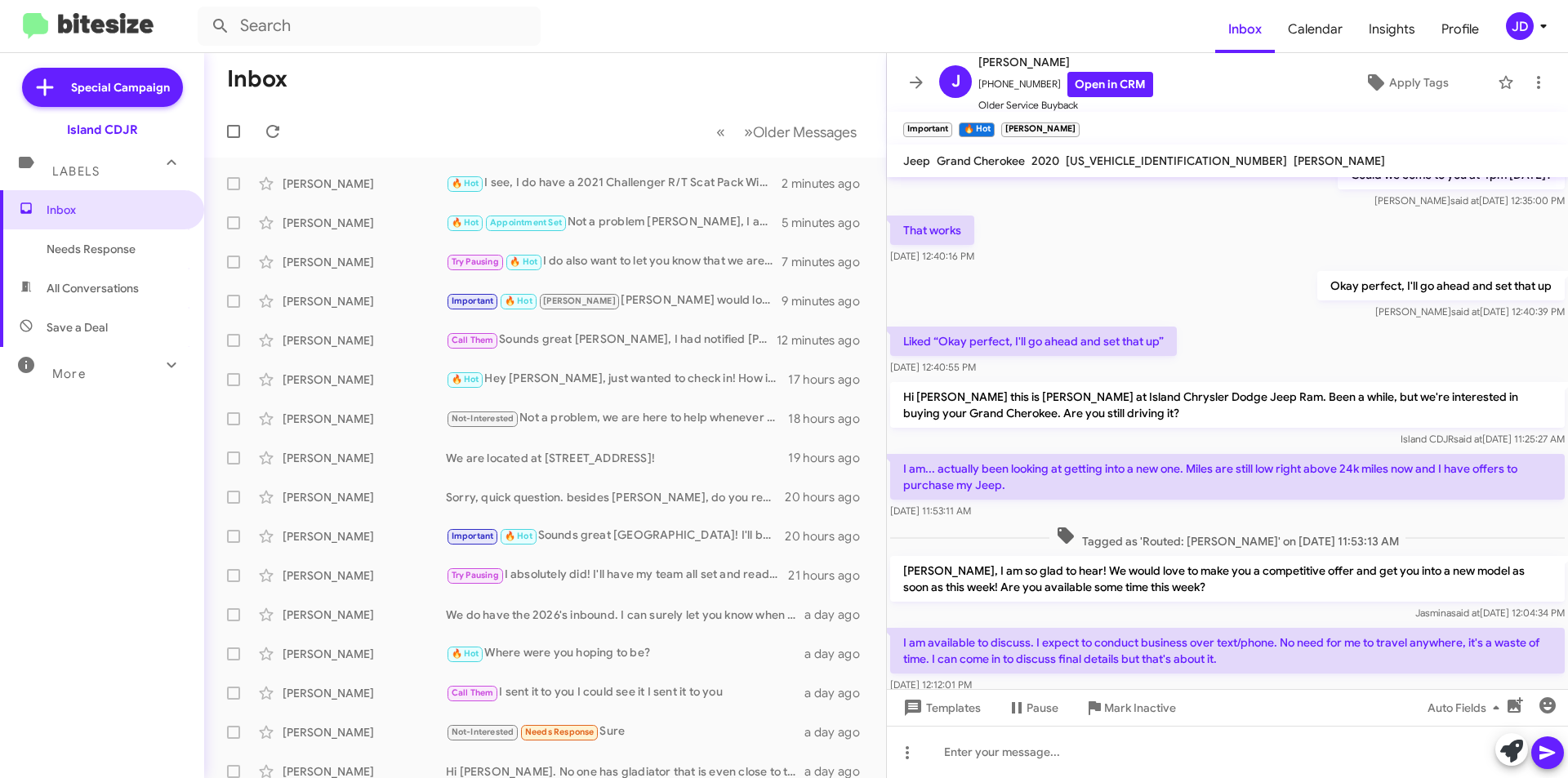
scroll to position [318, 0]
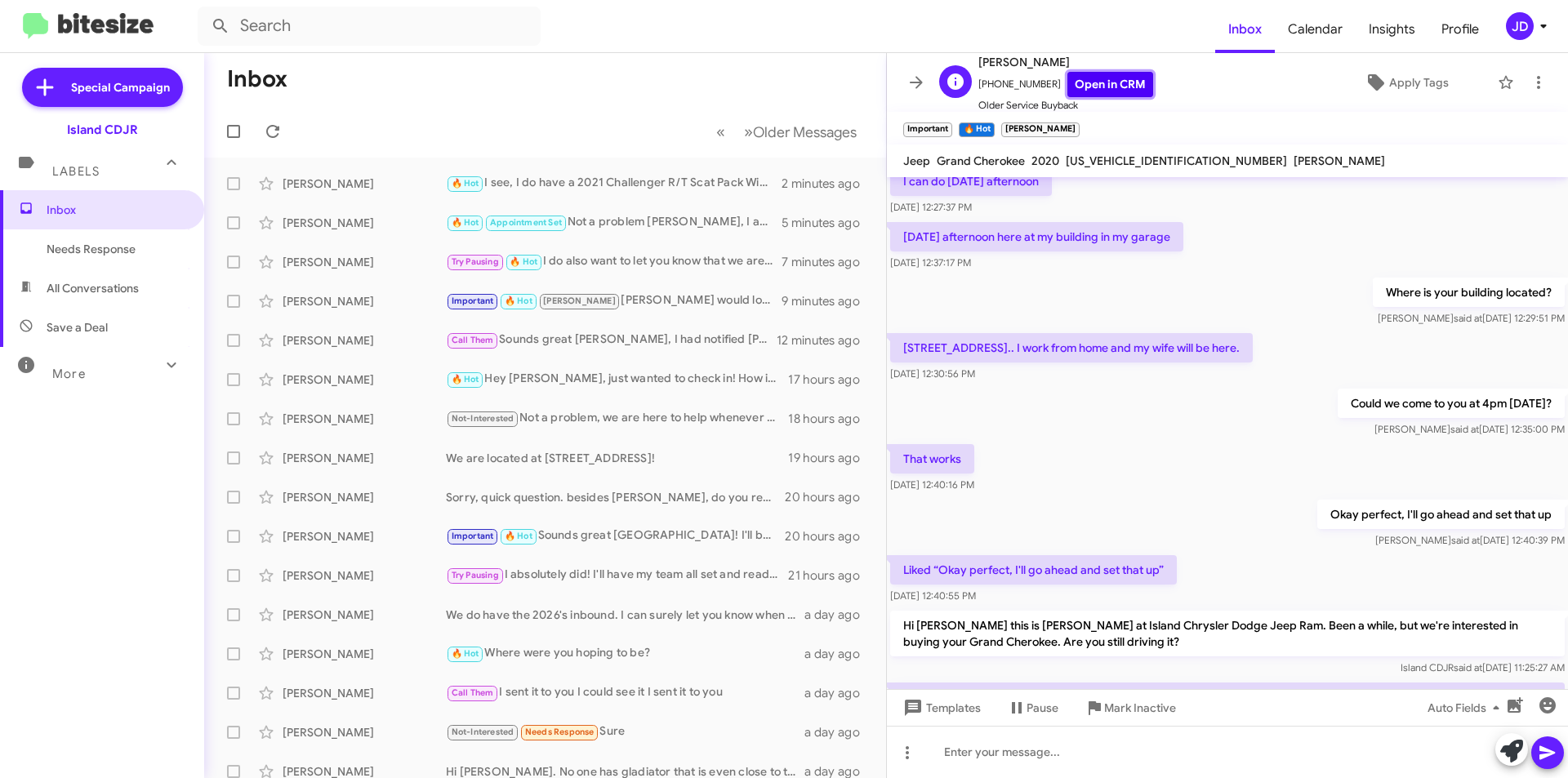
click at [1119, 91] on link "Open in CRM" at bounding box center [1110, 84] width 86 height 25
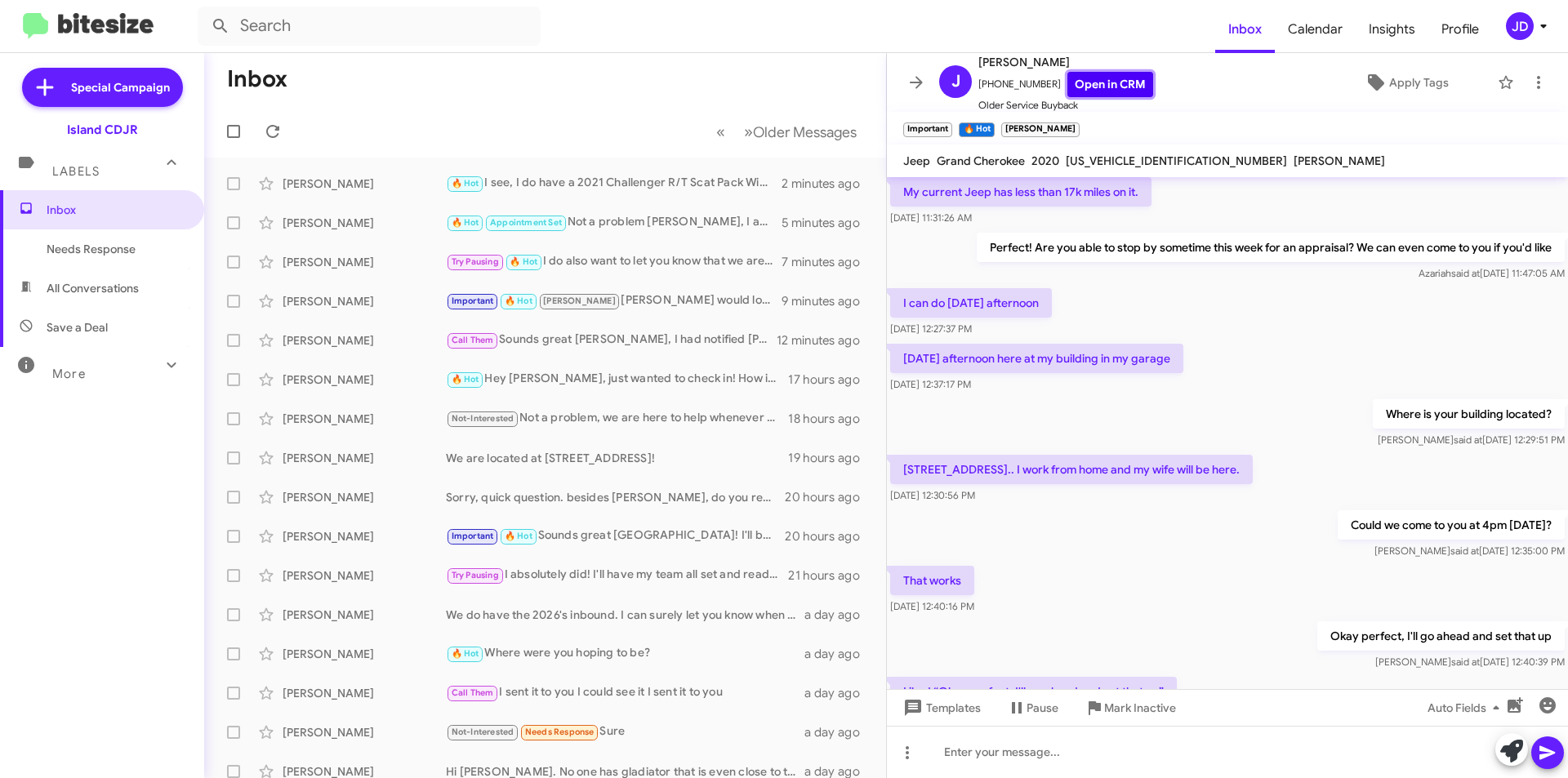
scroll to position [0, 0]
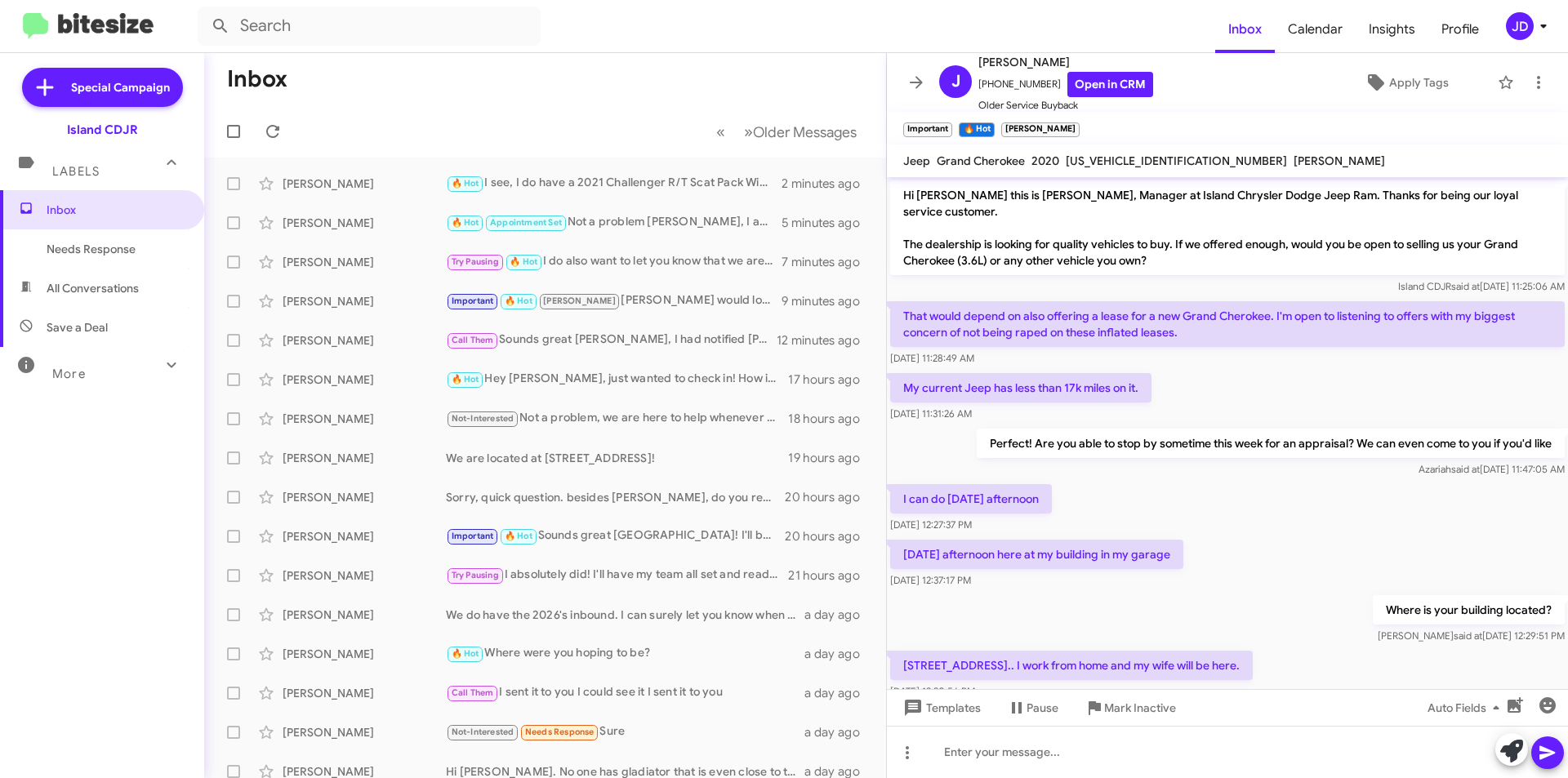
click at [1053, 428] on p "Perfect! Are you able to stop by sometime this week for an appraisal? We can ev…" at bounding box center [1270, 443] width 588 height 29
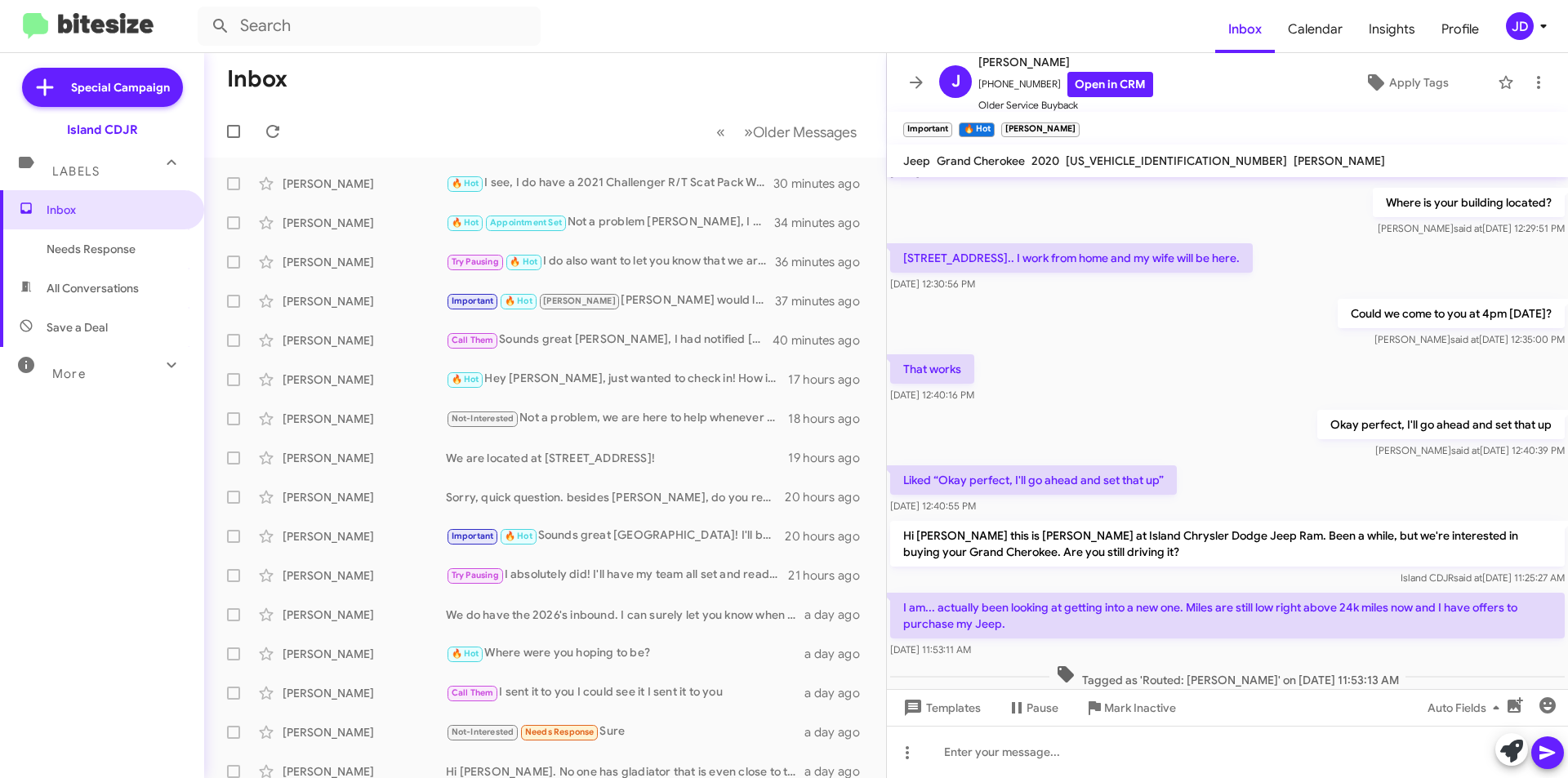
scroll to position [408, 0]
